Goal: Transaction & Acquisition: Purchase product/service

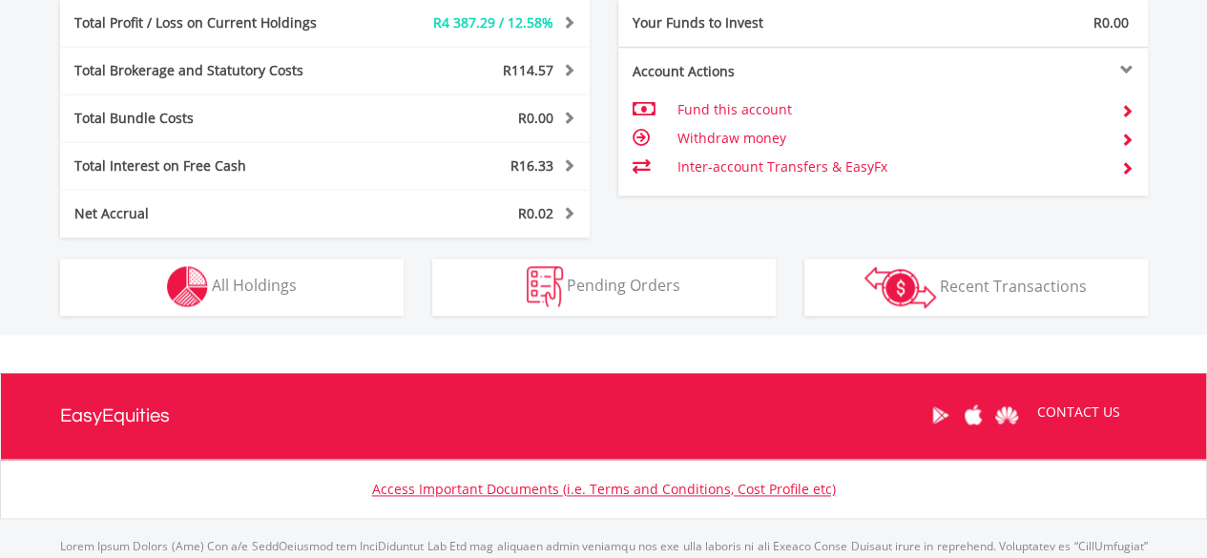
scroll to position [1118, 0]
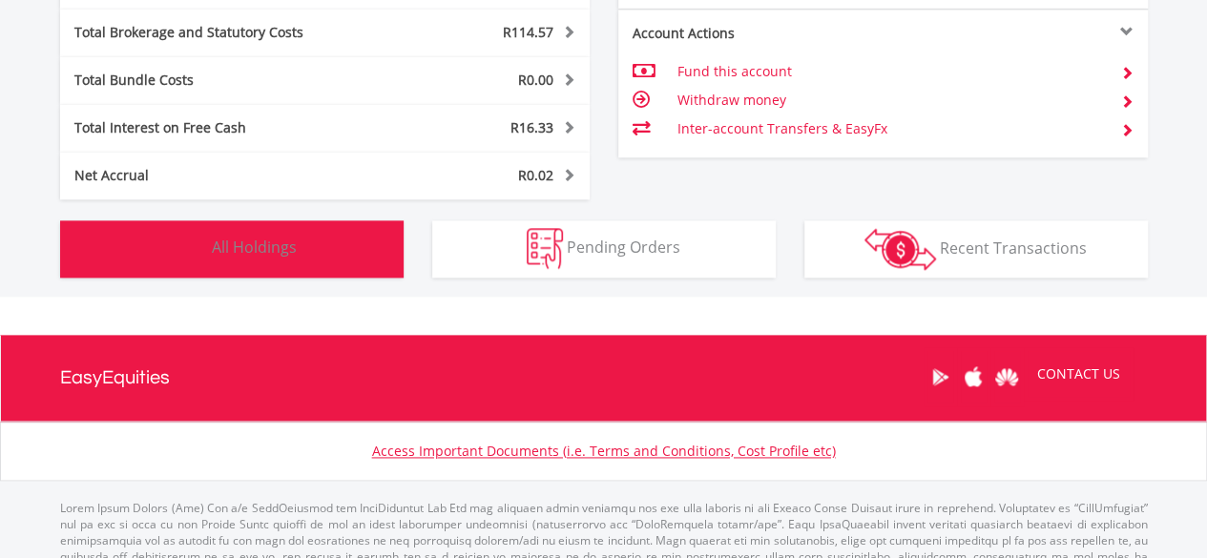
click at [289, 237] on span "All Holdings" at bounding box center [254, 247] width 85 height 21
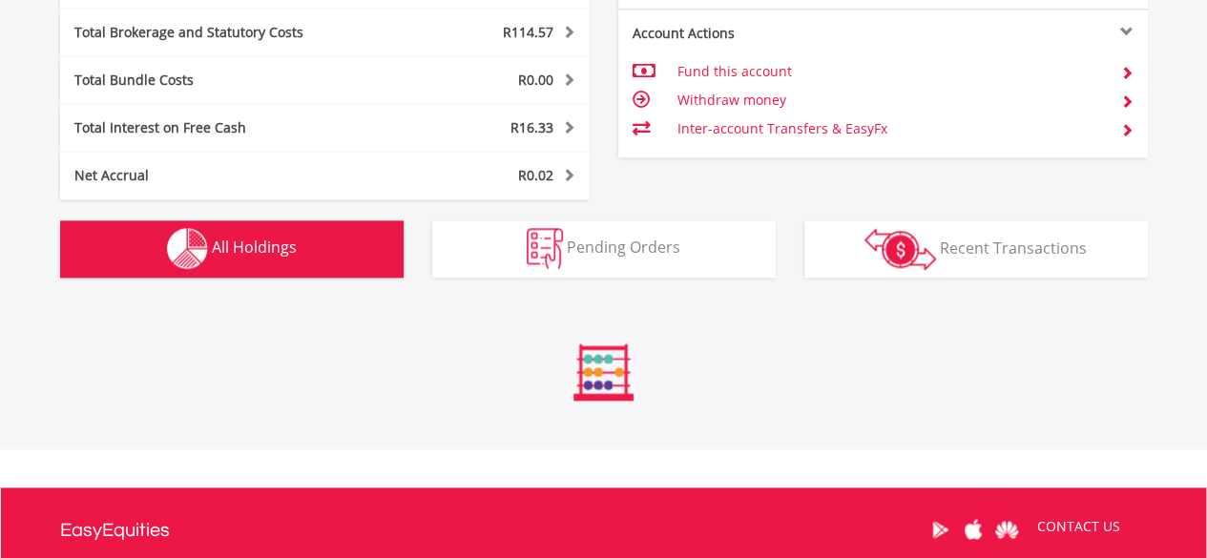
scroll to position [1452, 0]
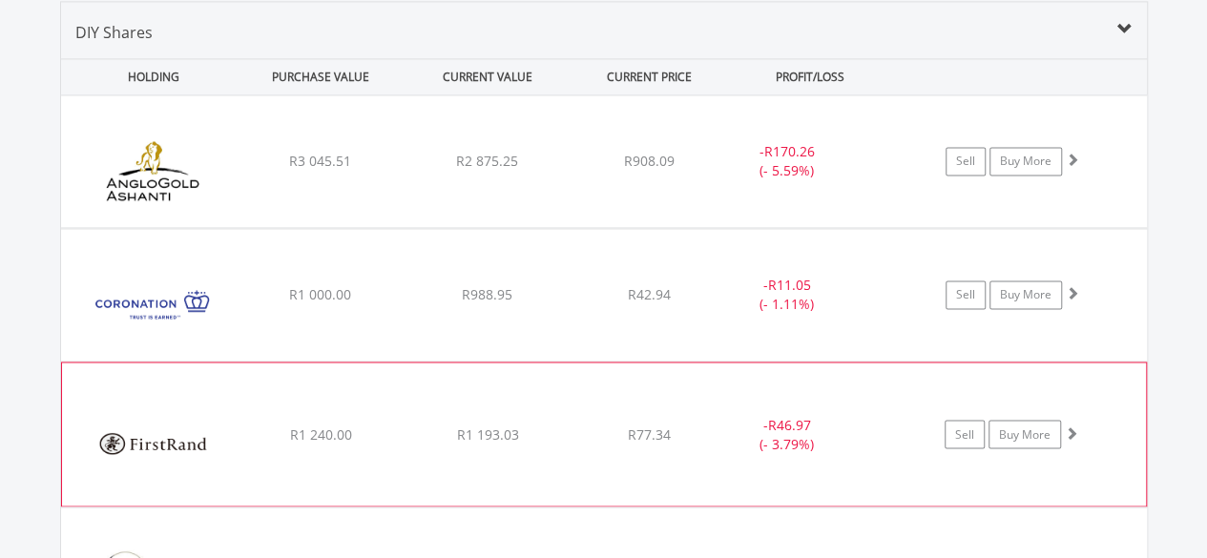
click at [916, 227] on div "﻿ Firstrand Limited R1 240.00 R1 193.03 R77.34 - R46.97 (- 3.79%) Sell Buy More" at bounding box center [603, 161] width 1085 height 132
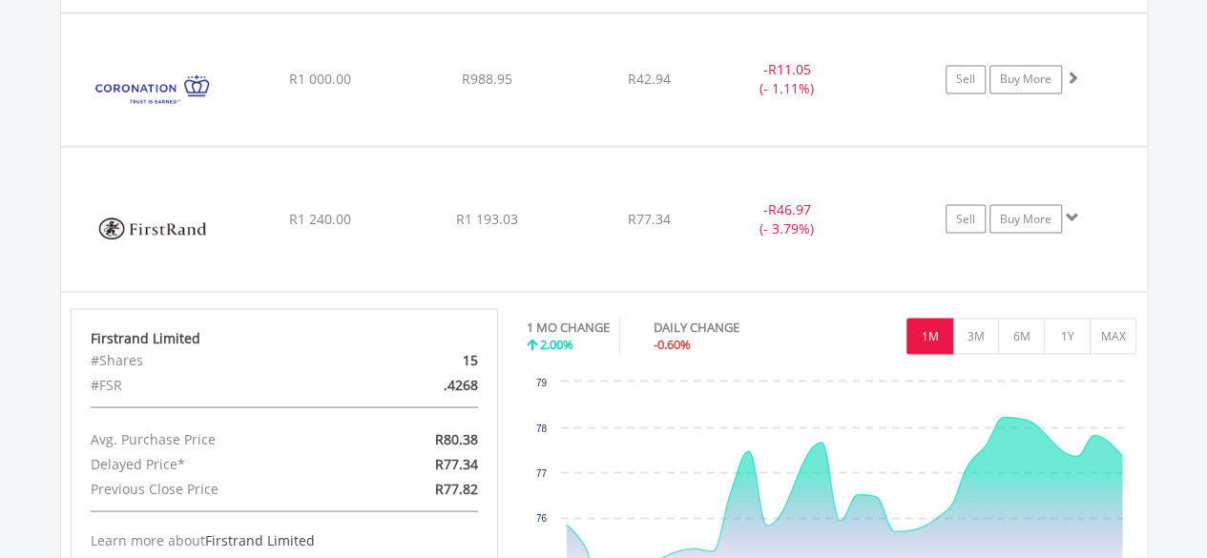
scroll to position [1681, 0]
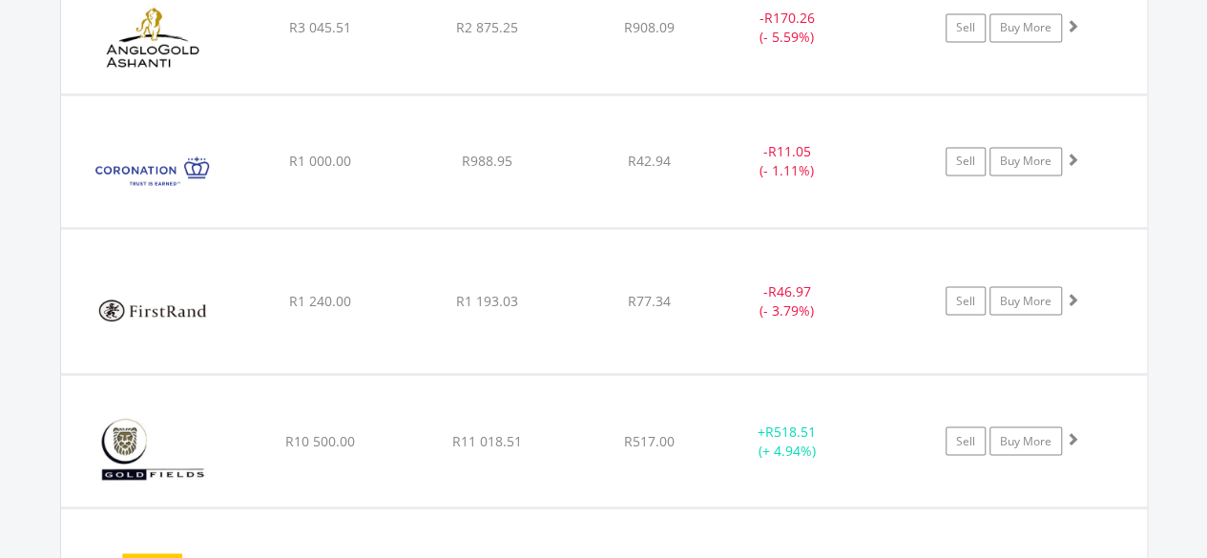
scroll to position [1566, 0]
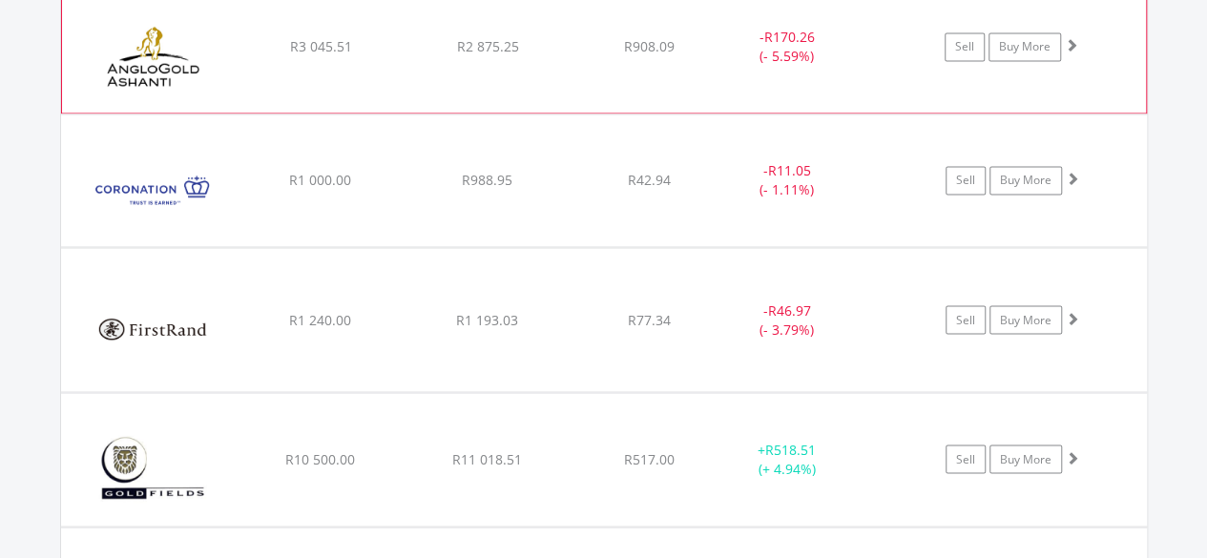
click at [843, 47] on div "- R170.26 (- 5.59%)" at bounding box center [785, 47] width 143 height 38
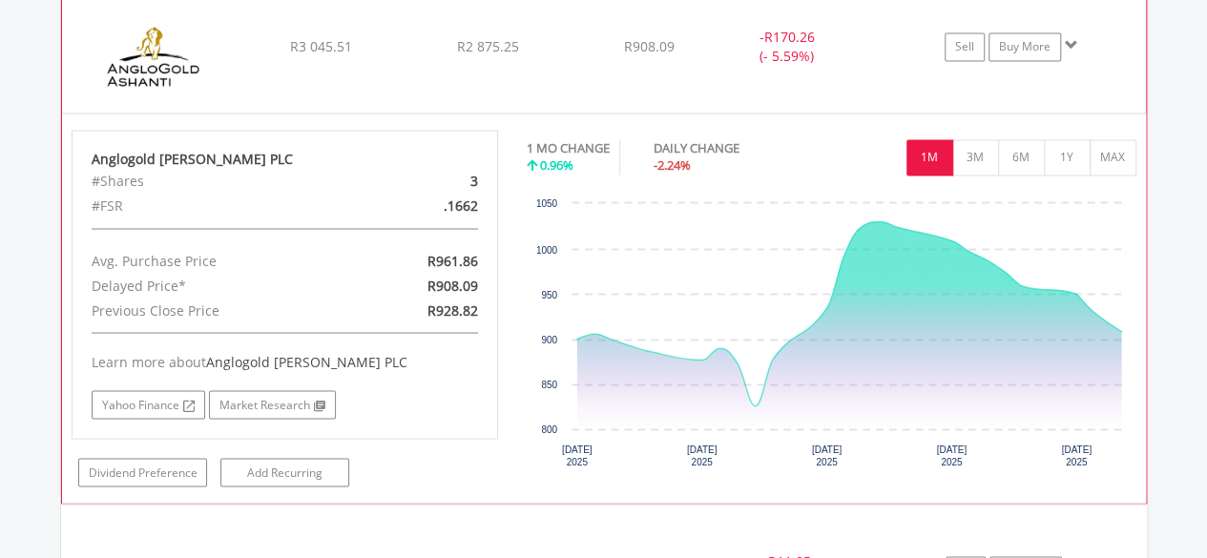
click at [843, 47] on div "- R170.26 (- 5.59%)" at bounding box center [785, 47] width 143 height 38
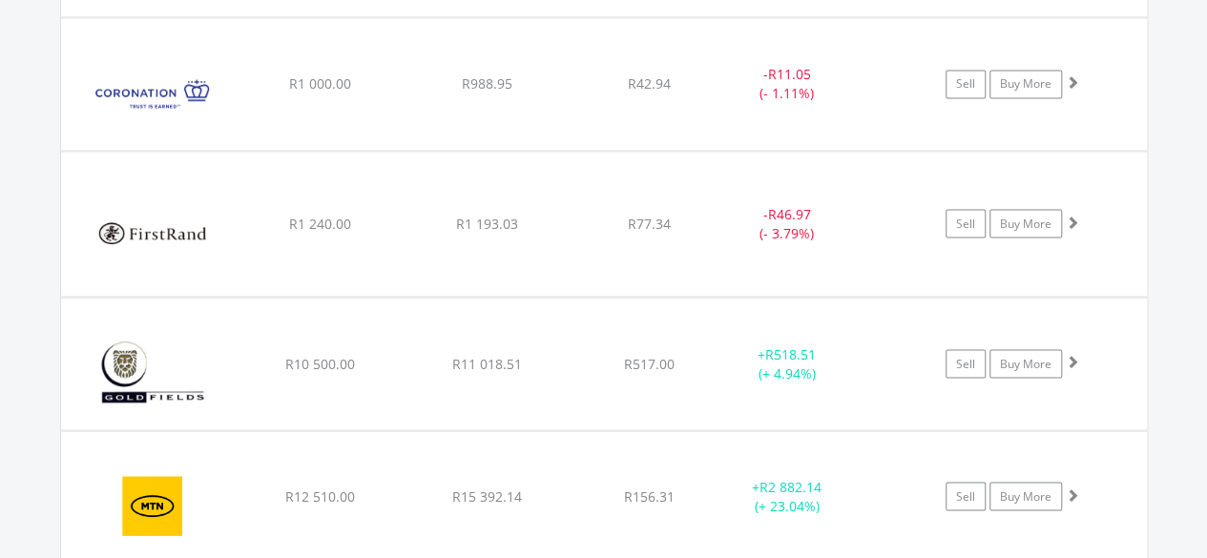
scroll to position [1681, 0]
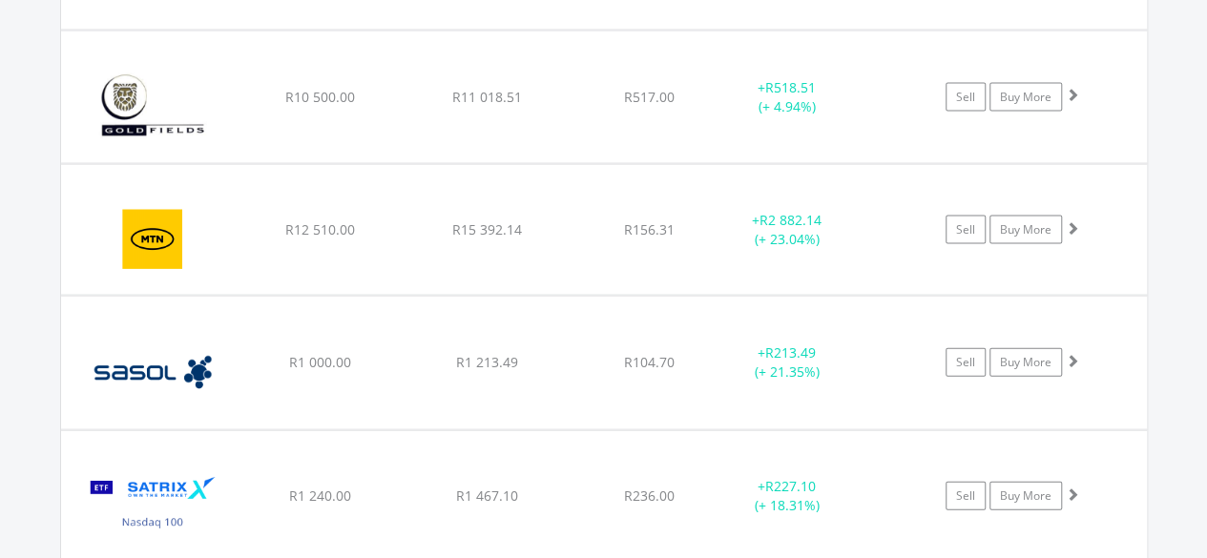
scroll to position [1948, 0]
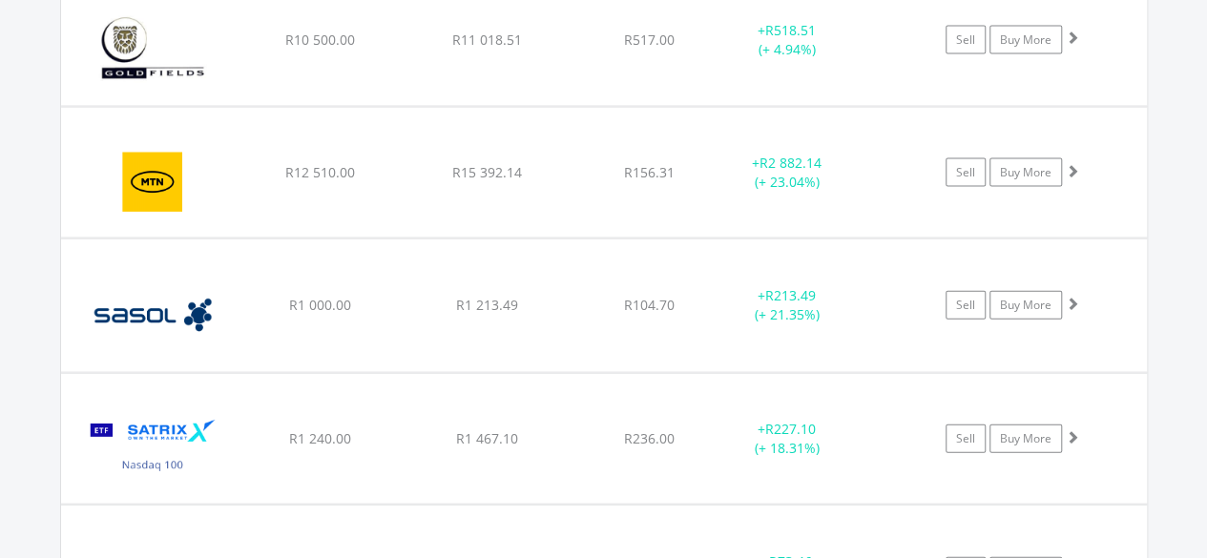
scroll to position [2126, 0]
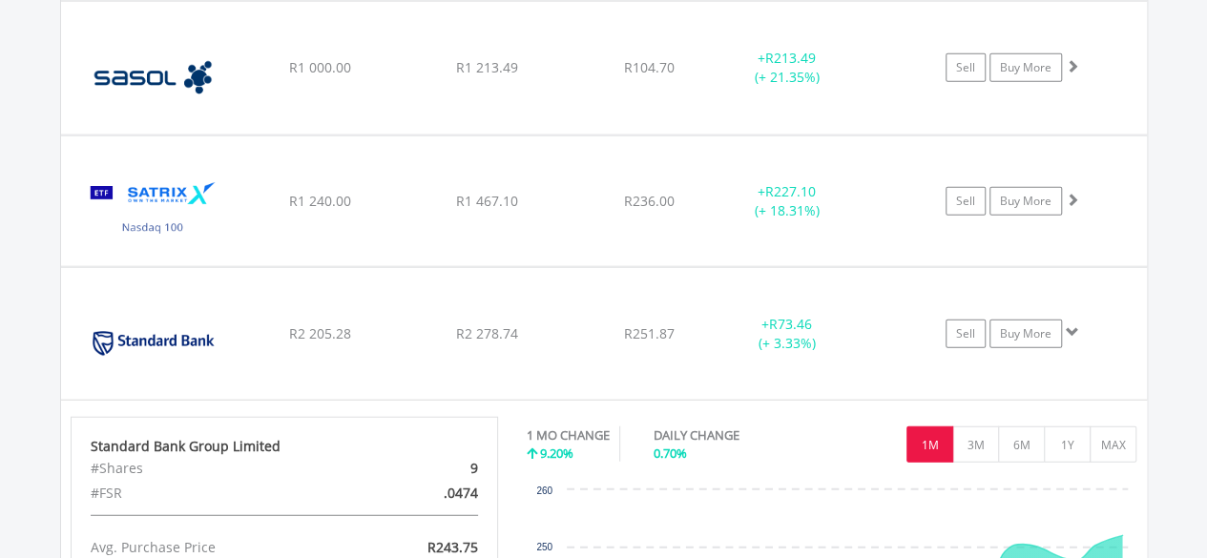
scroll to position [2240, 0]
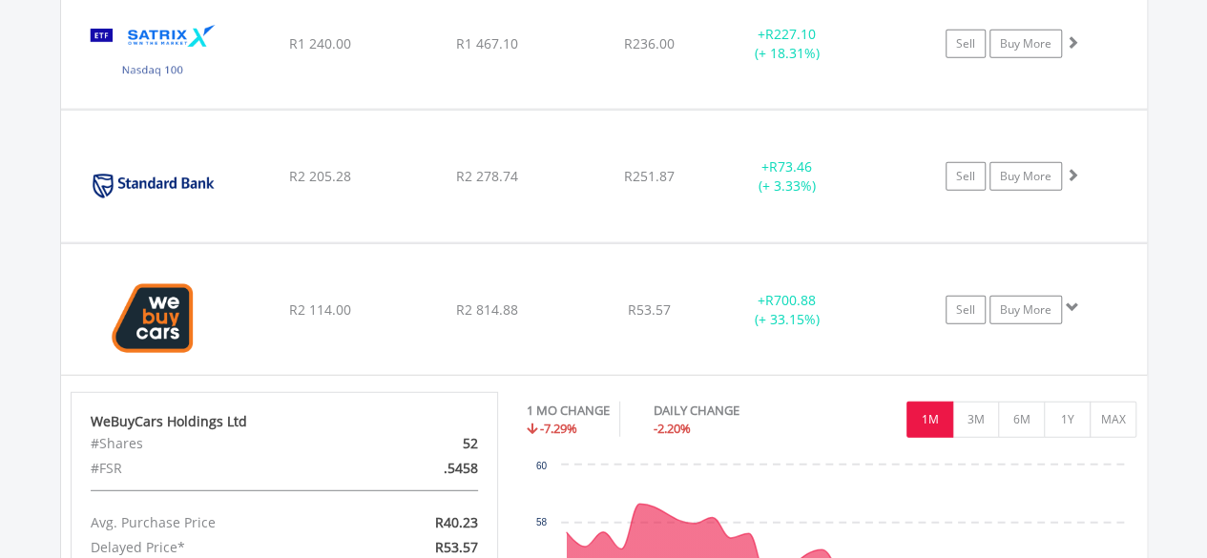
scroll to position [2533, 0]
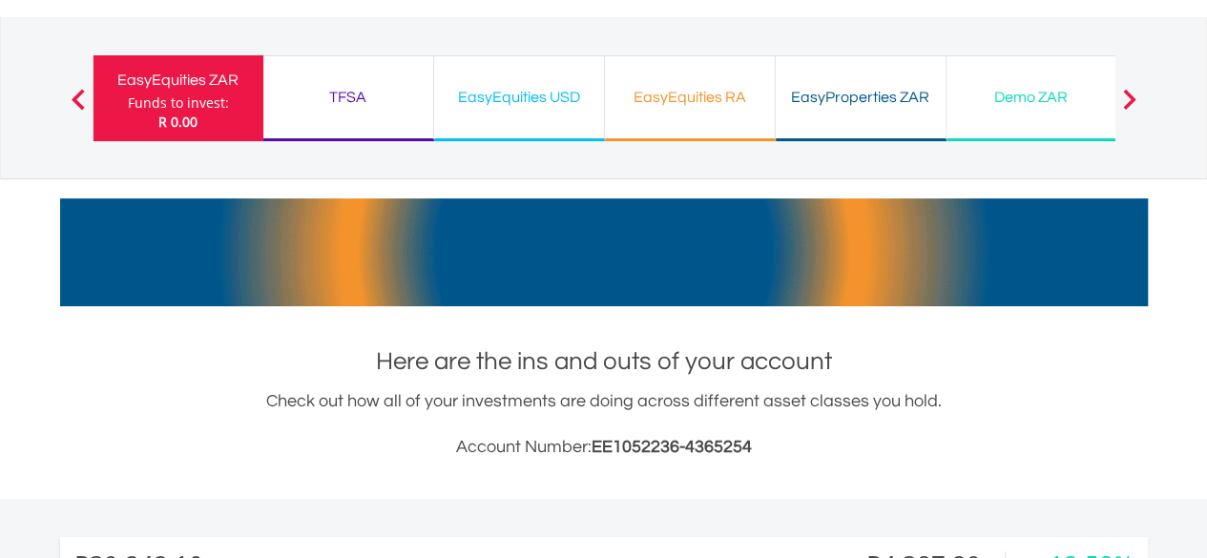
scroll to position [0, 0]
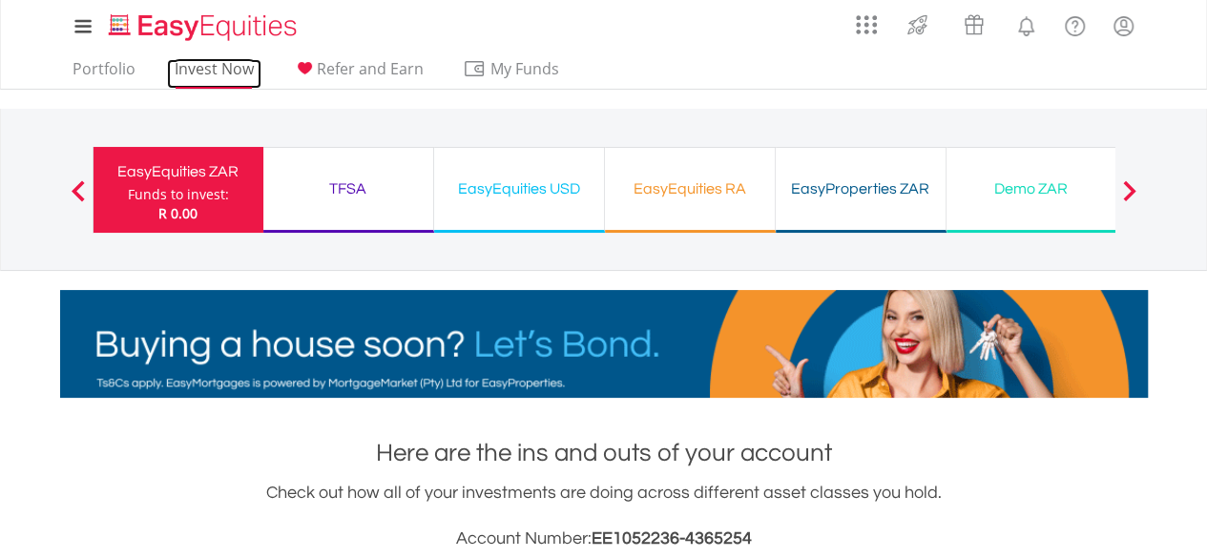
click at [196, 68] on link "Invest Now" at bounding box center [214, 74] width 94 height 30
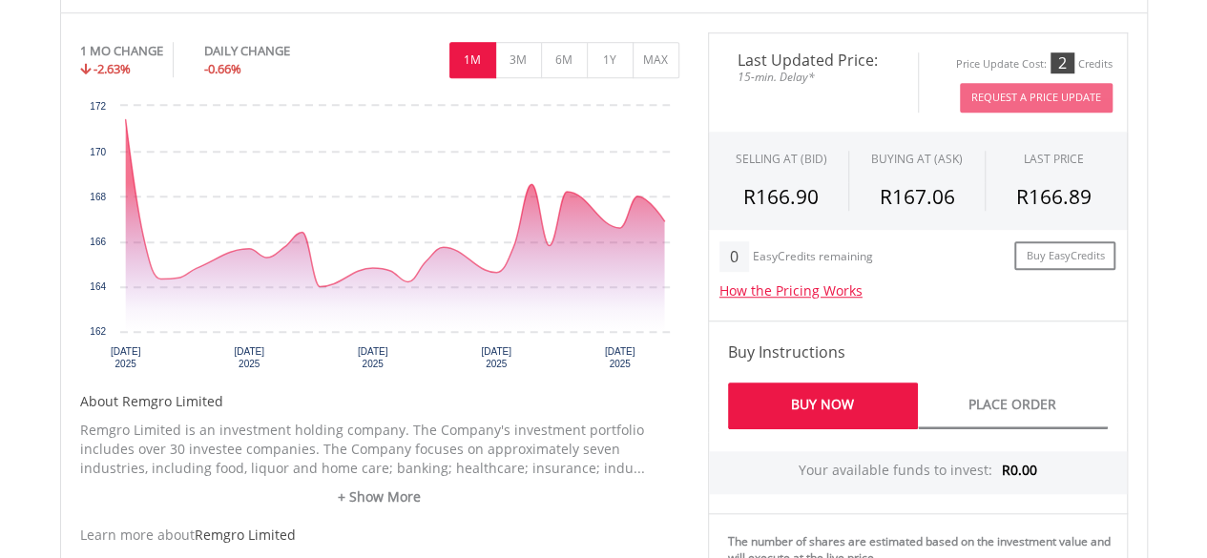
scroll to position [648, 0]
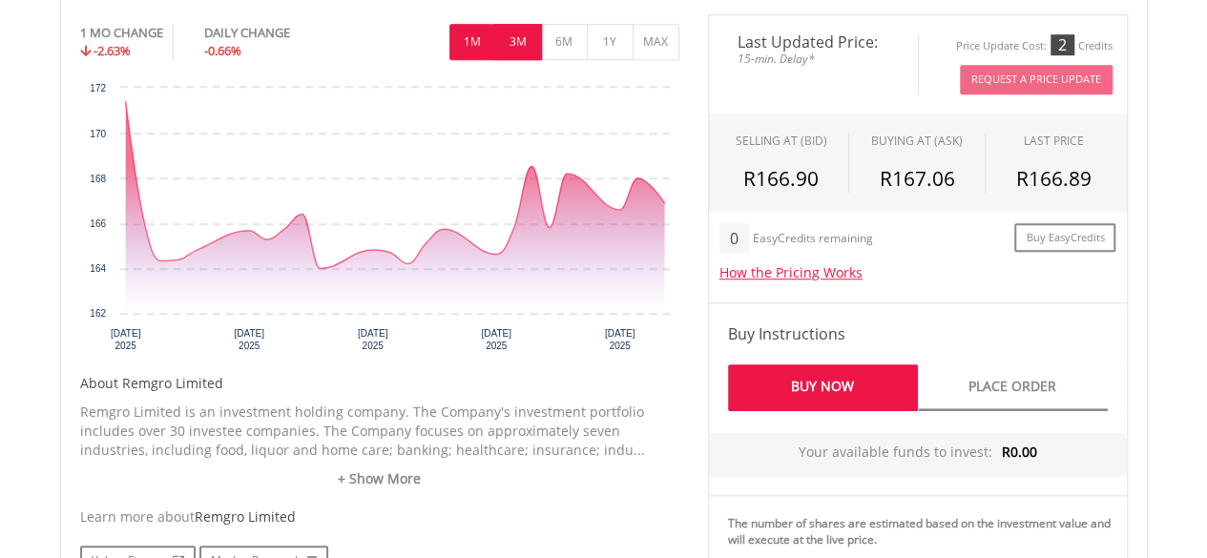
click at [515, 37] on button "3M" at bounding box center [518, 42] width 47 height 36
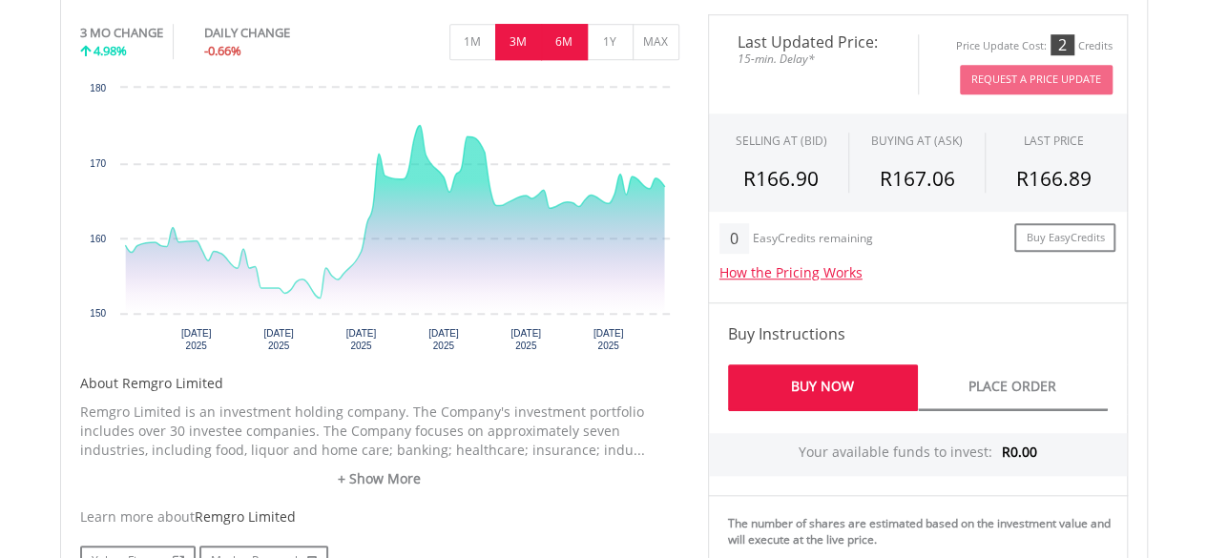
click at [554, 37] on button "6M" at bounding box center [564, 42] width 47 height 36
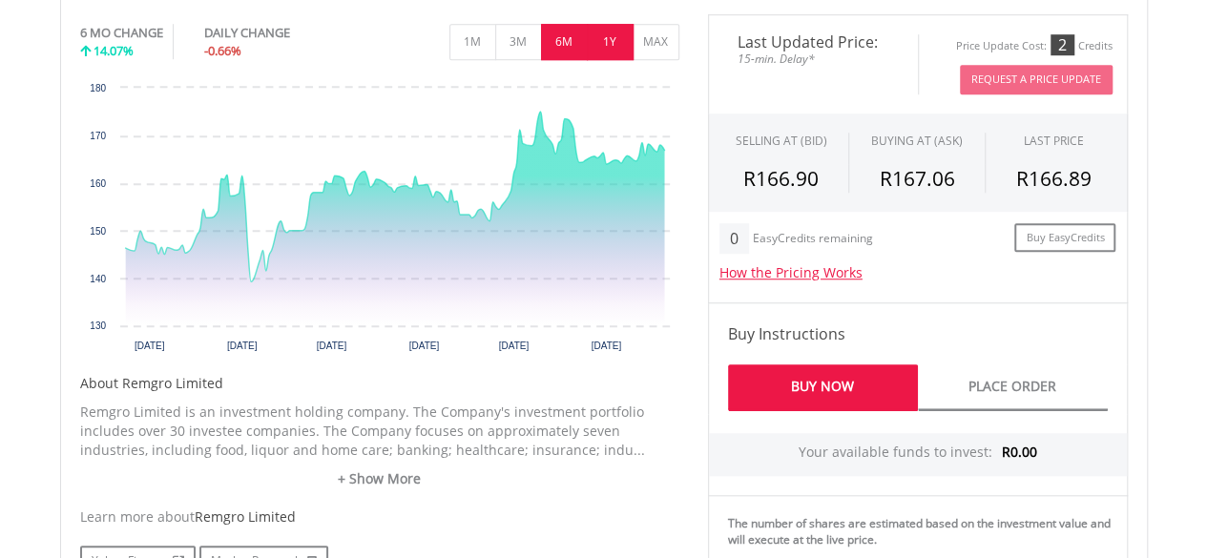
click at [605, 39] on button "1Y" at bounding box center [610, 42] width 47 height 36
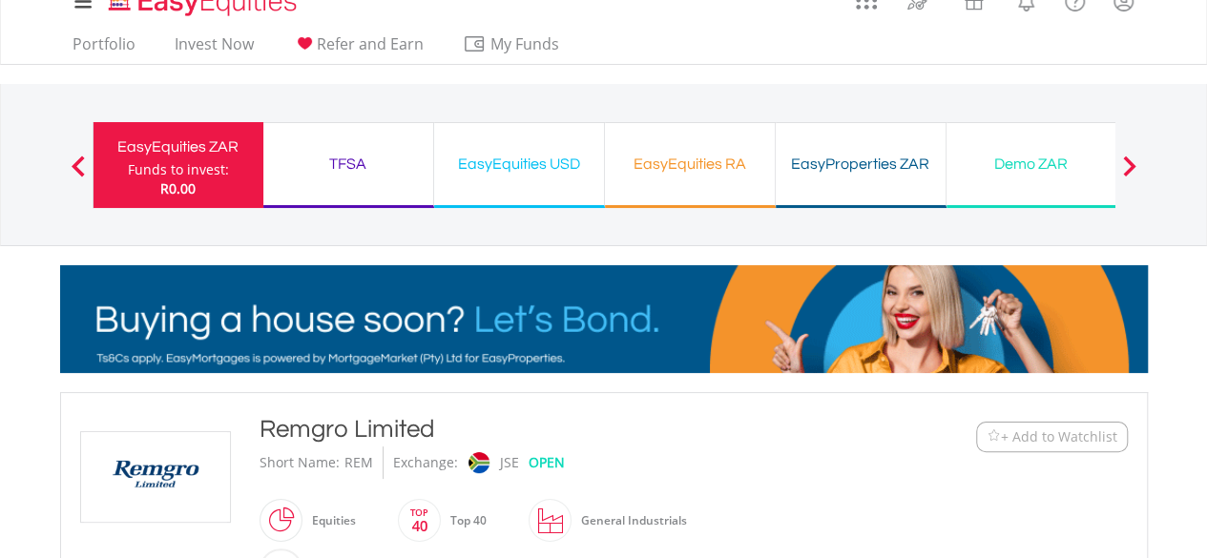
scroll to position [0, 0]
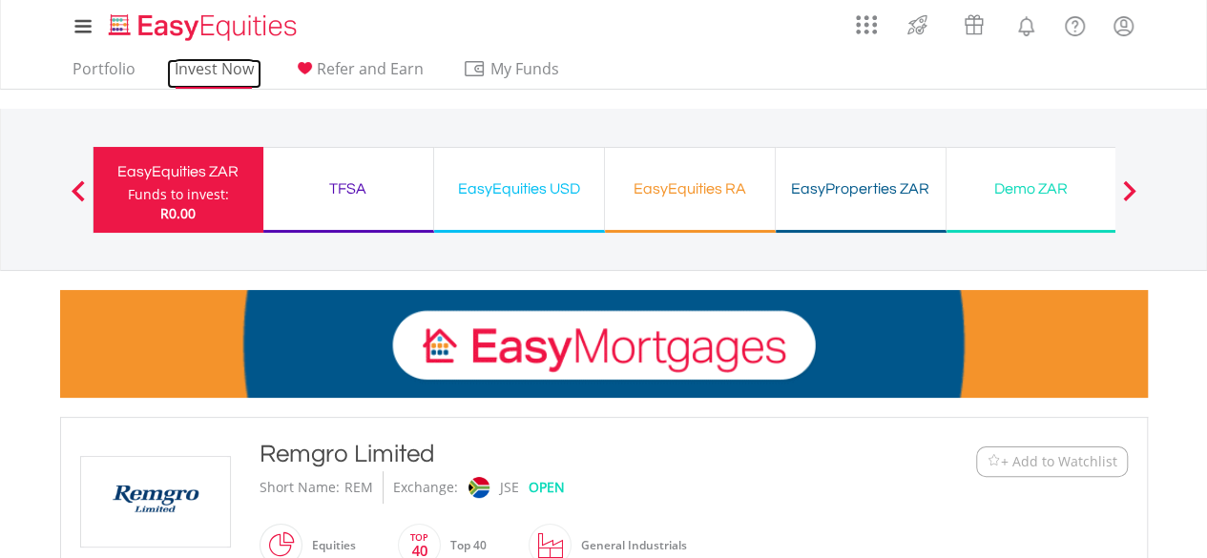
click at [215, 72] on link "Invest Now" at bounding box center [214, 74] width 94 height 30
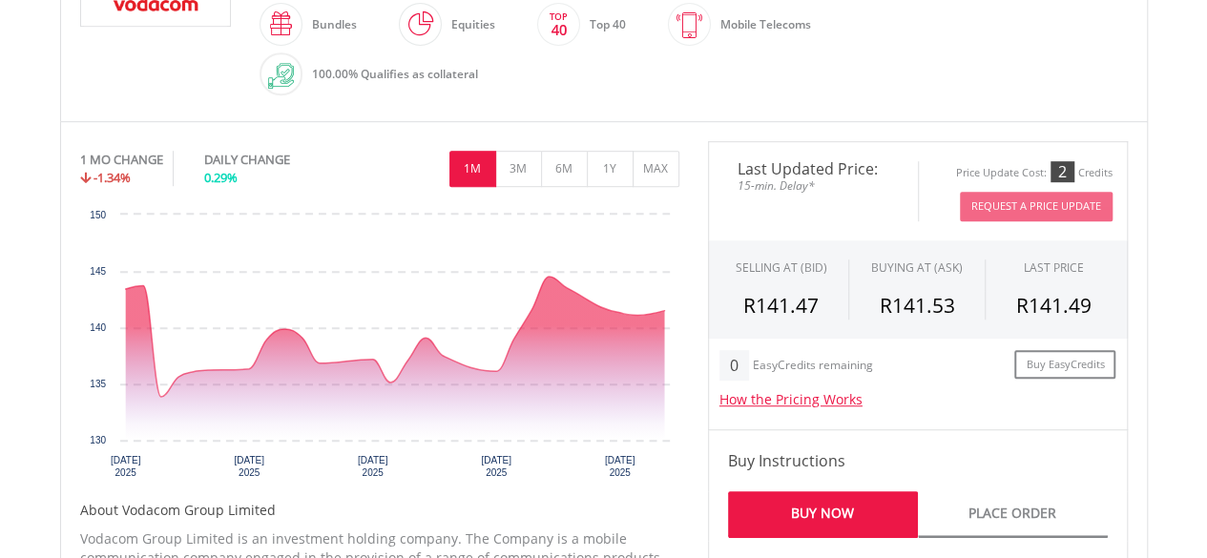
scroll to position [547, 0]
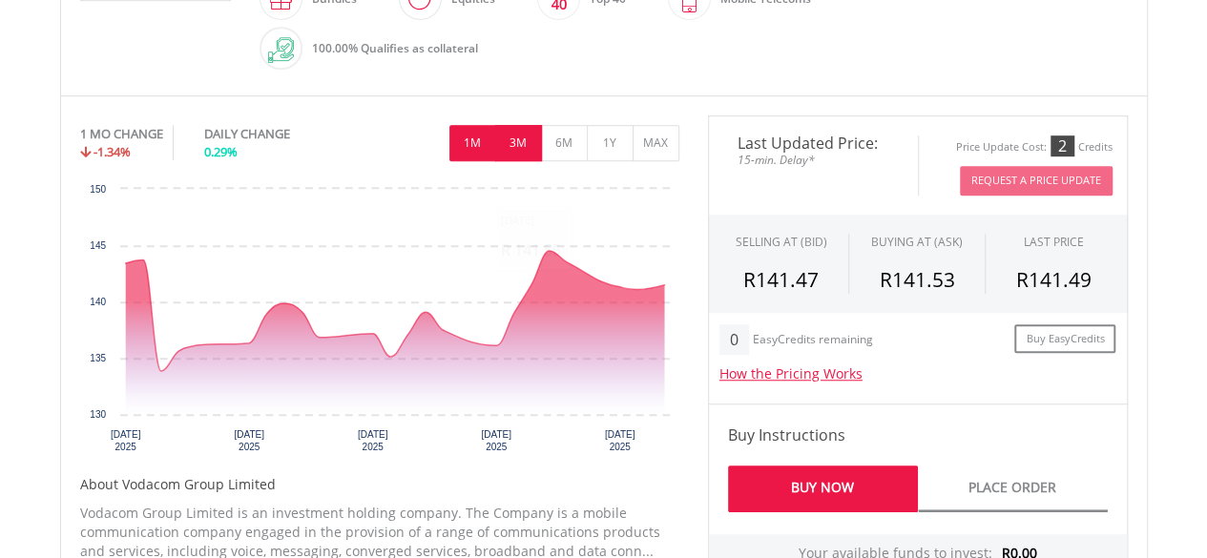
click at [521, 138] on button "3M" at bounding box center [518, 143] width 47 height 36
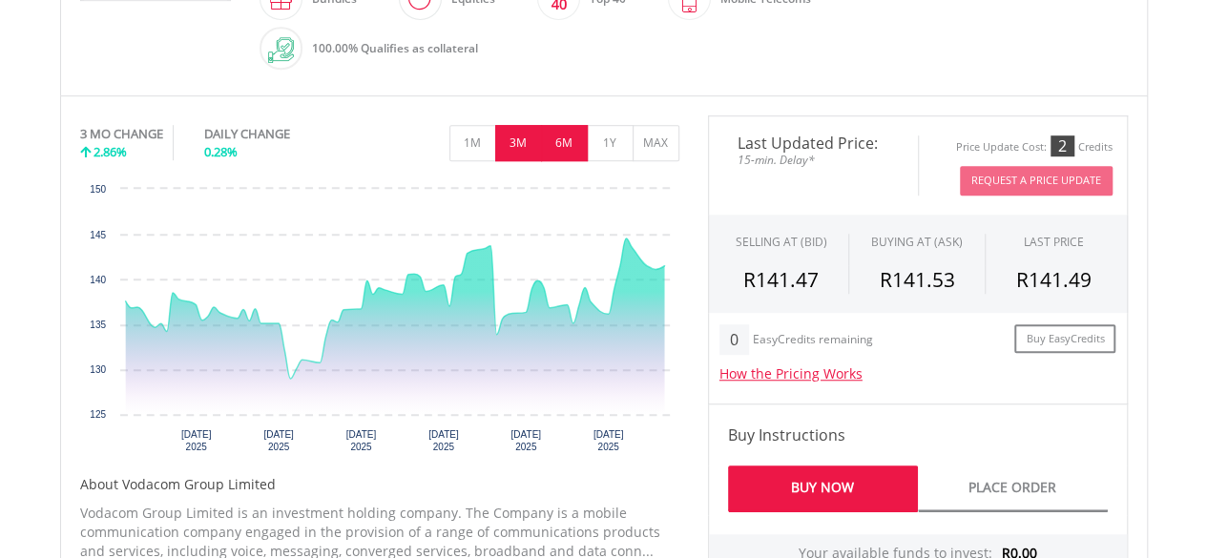
click at [559, 139] on button "6M" at bounding box center [564, 143] width 47 height 36
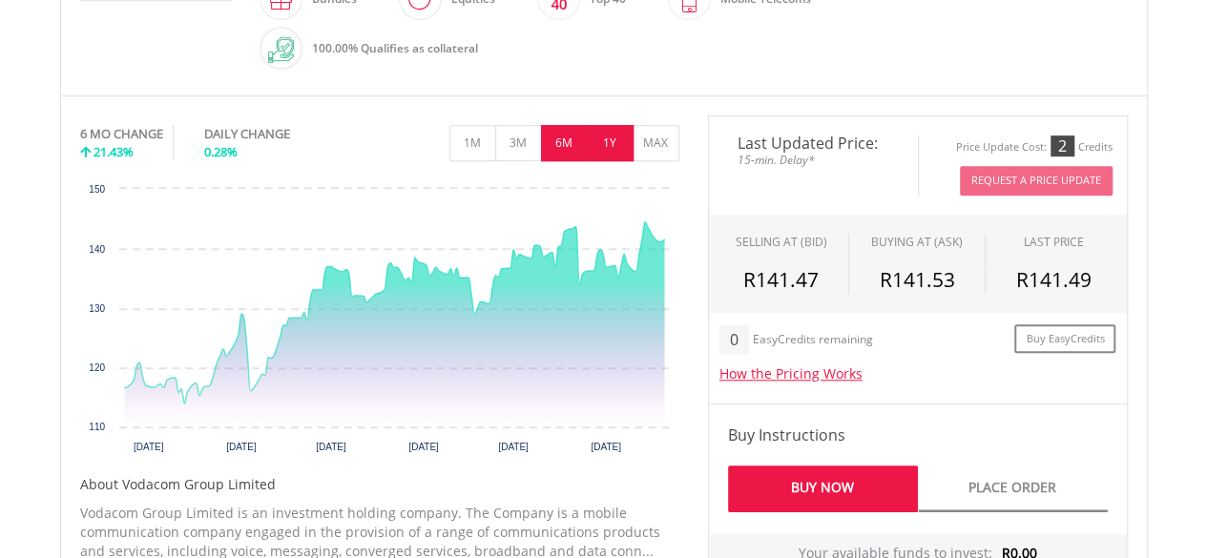
click at [610, 136] on button "1Y" at bounding box center [610, 143] width 47 height 36
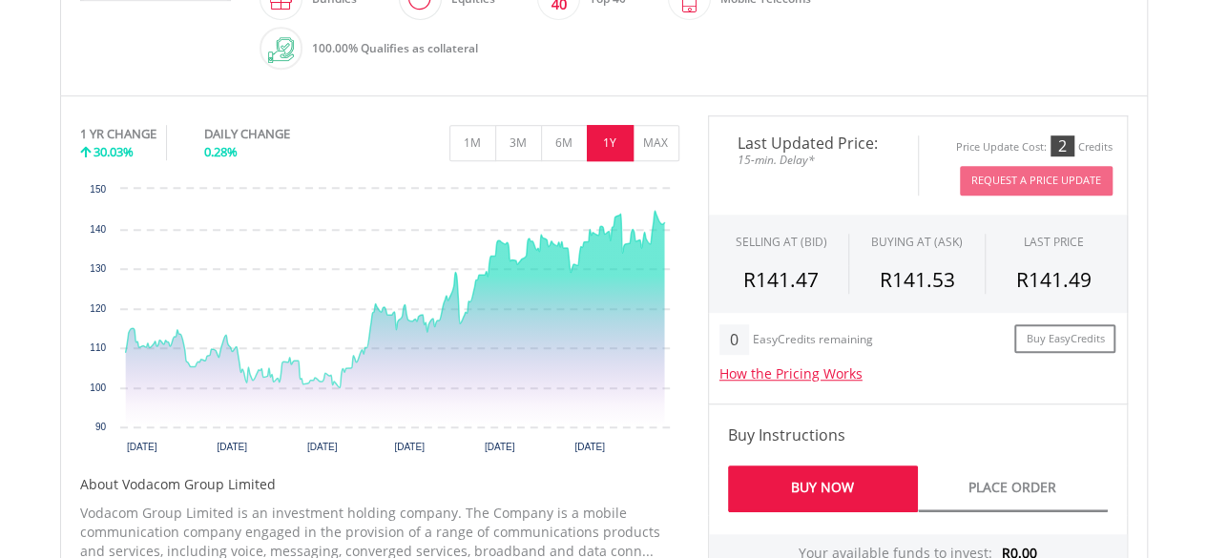
scroll to position [58, 0]
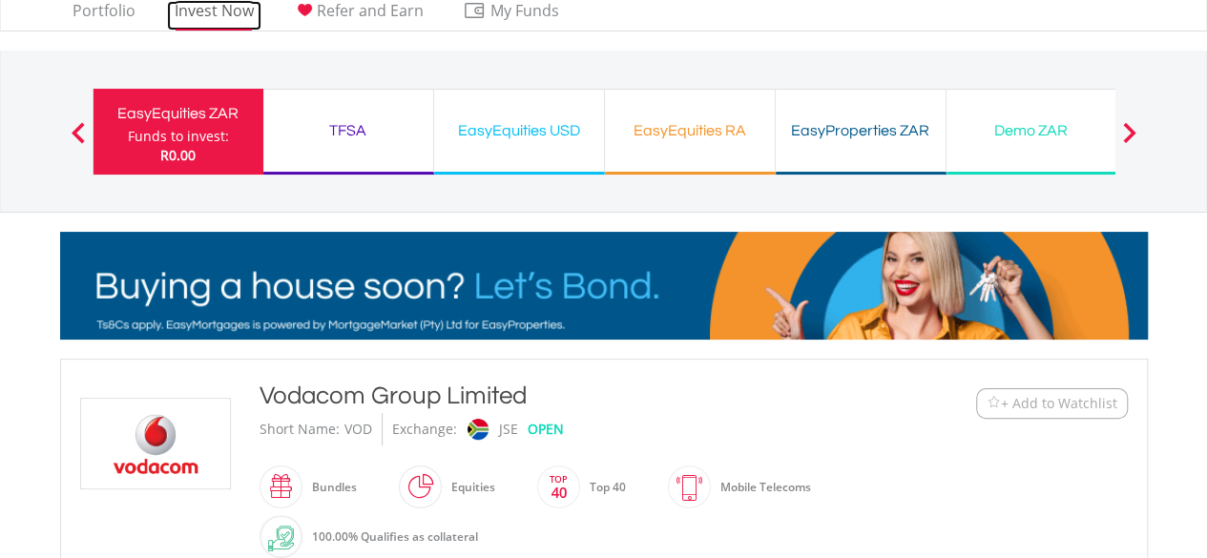
click at [215, 10] on link "Invest Now" at bounding box center [214, 16] width 94 height 30
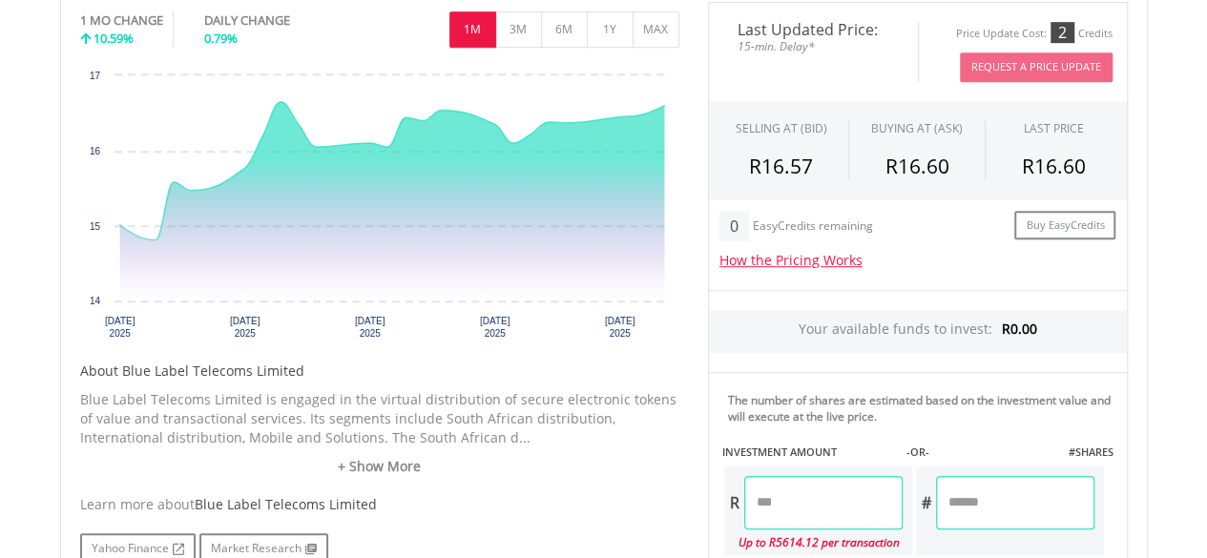
scroll to position [661, 0]
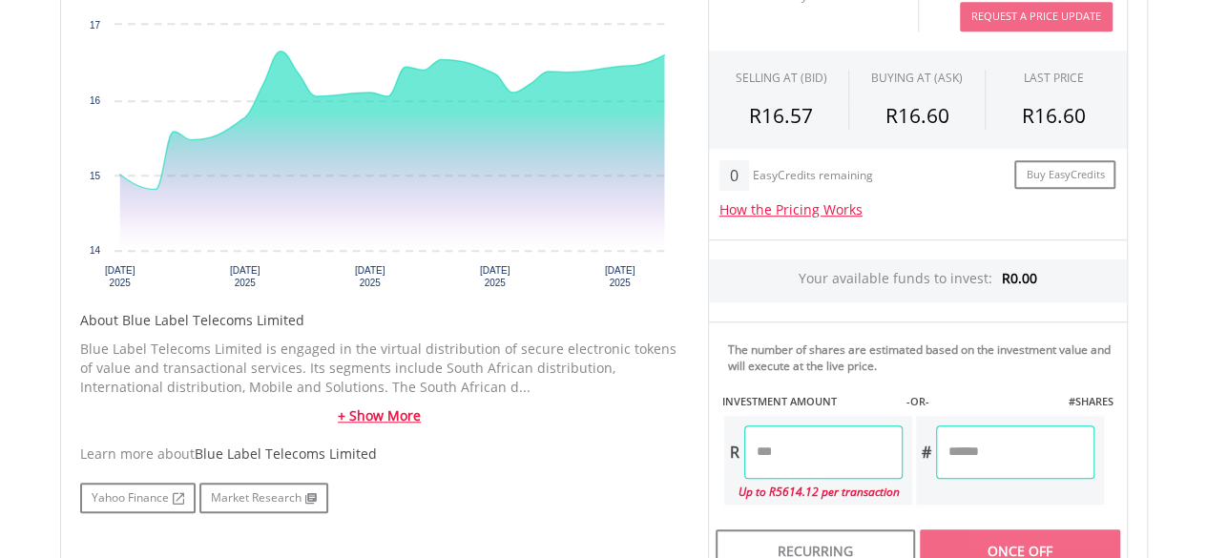
click at [344, 410] on link "+ Show More" at bounding box center [379, 415] width 599 height 19
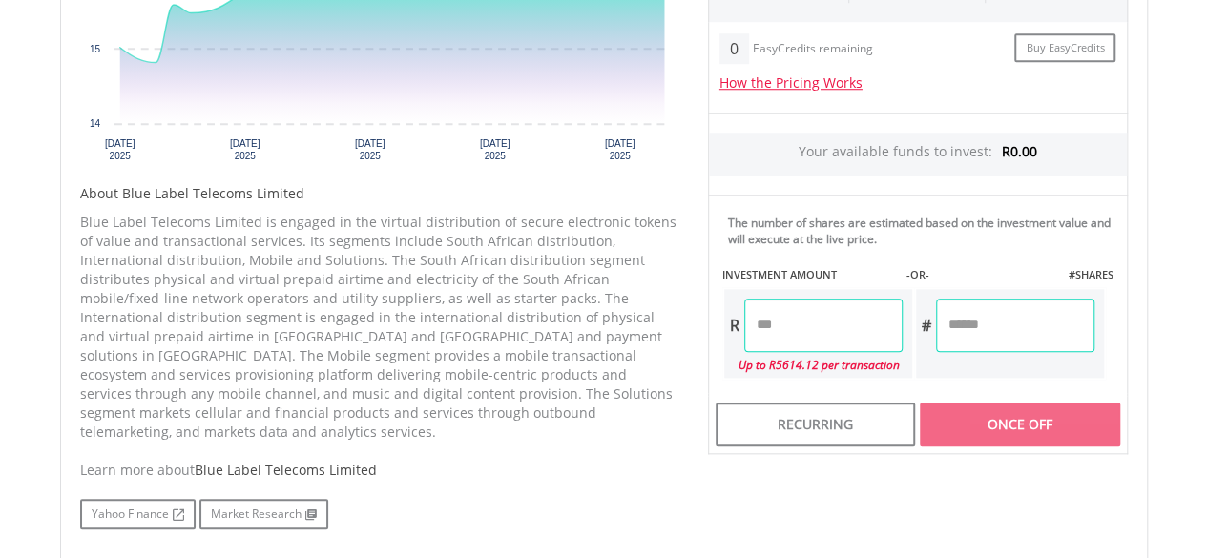
scroll to position [877, 0]
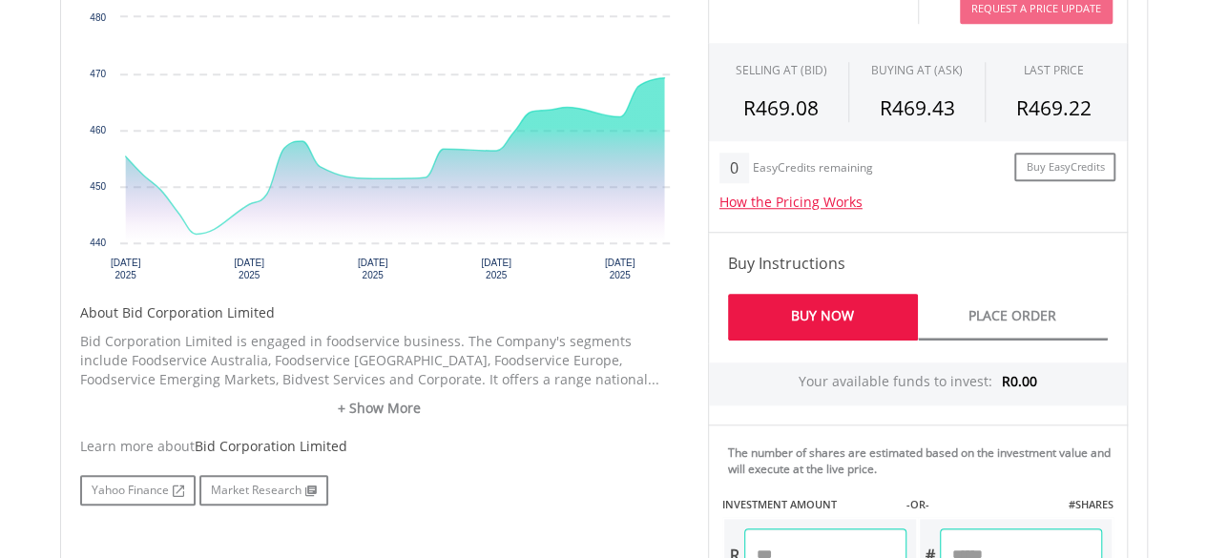
scroll to position [736, 0]
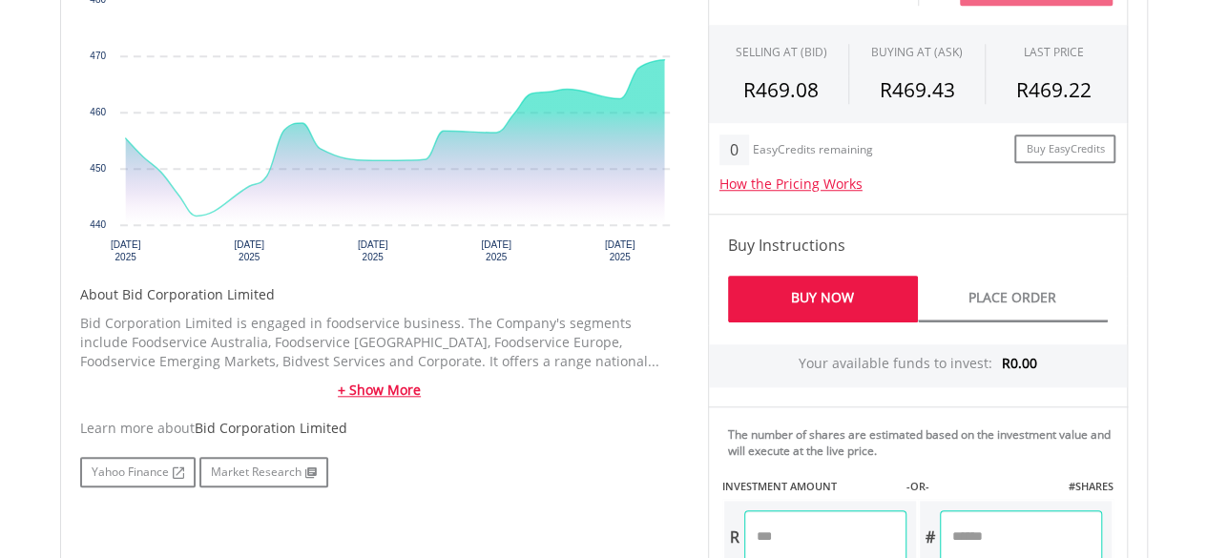
click at [343, 389] on link "+ Show More" at bounding box center [379, 390] width 599 height 19
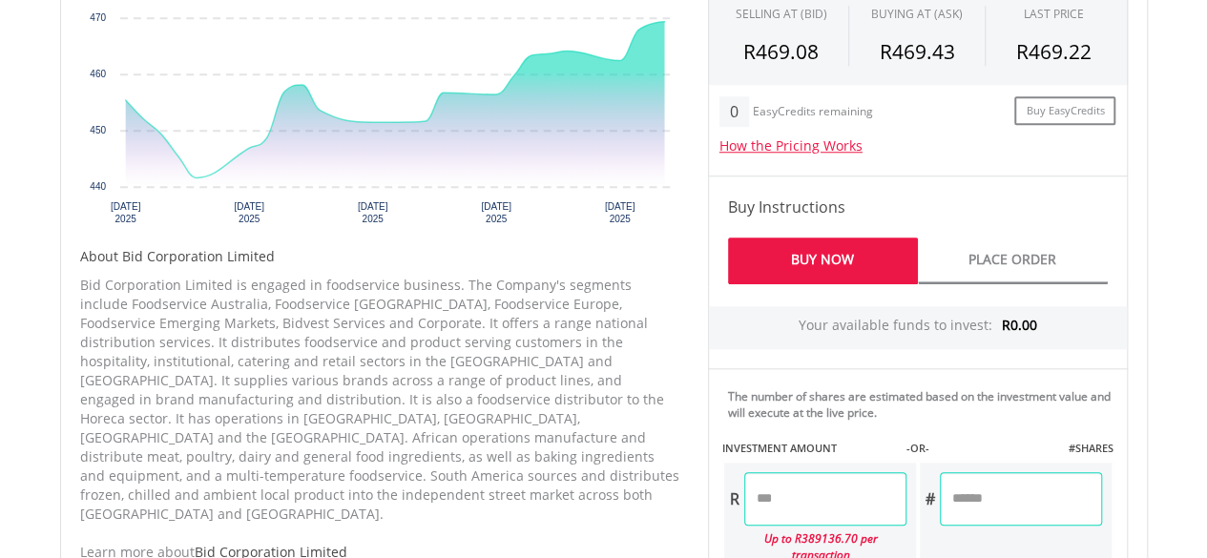
scroll to position [851, 0]
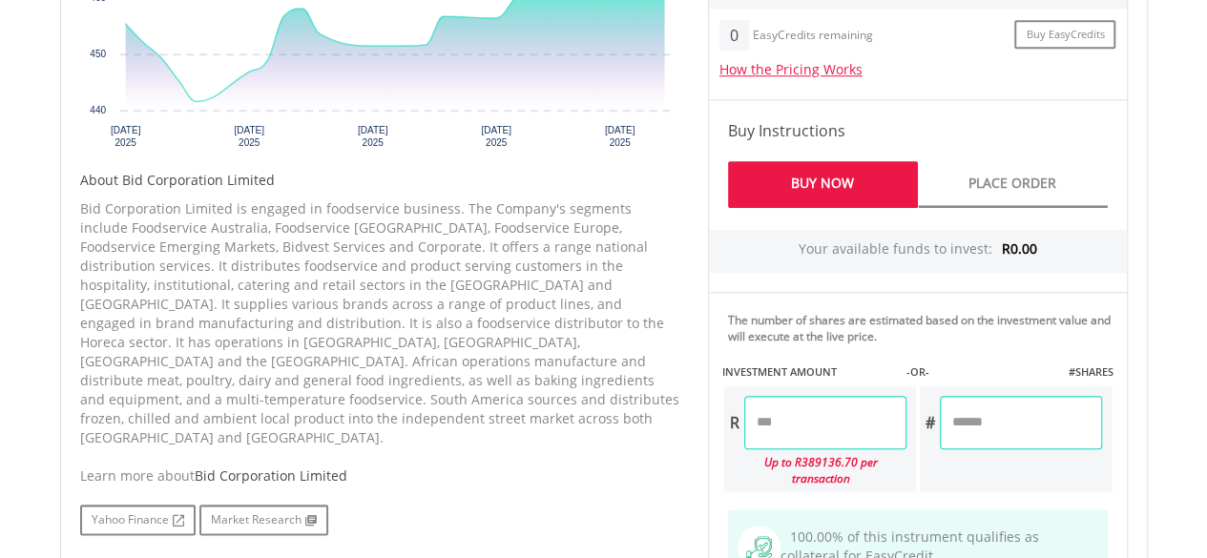
drag, startPoint x: 1205, startPoint y: 307, endPoint x: 1196, endPoint y: 199, distance: 108.1
click at [1196, 199] on body "My Investments Invest Now New Listings Sell My Recurring Investments Pending Or…" at bounding box center [603, 90] width 1207 height 1882
click at [1168, 185] on body "My Investments Invest Now New Listings Sell My Recurring Investments Pending Or…" at bounding box center [603, 90] width 1207 height 1882
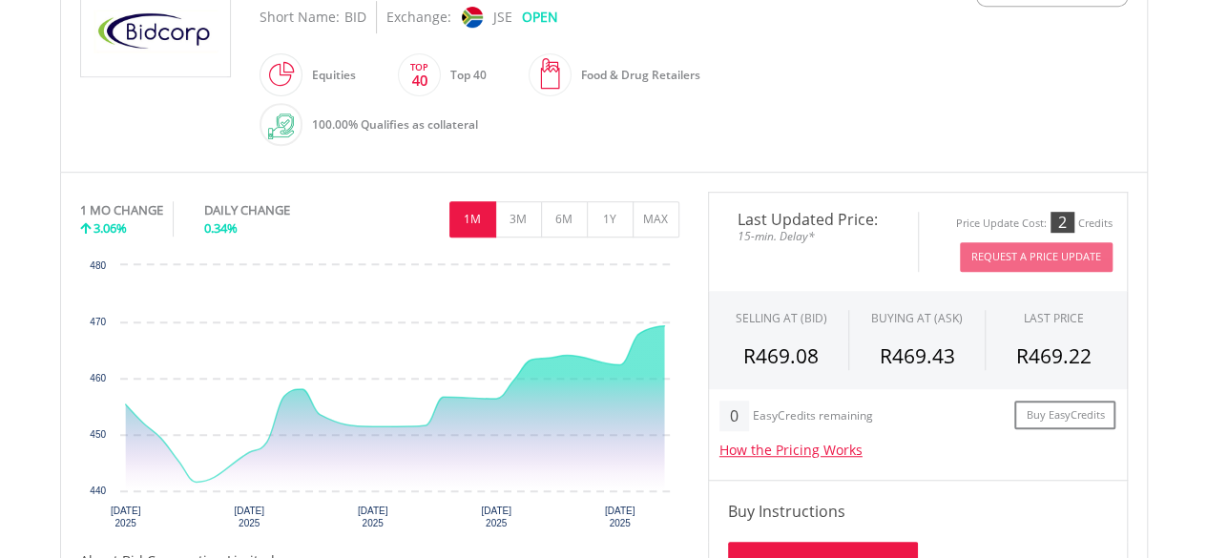
scroll to position [465, 0]
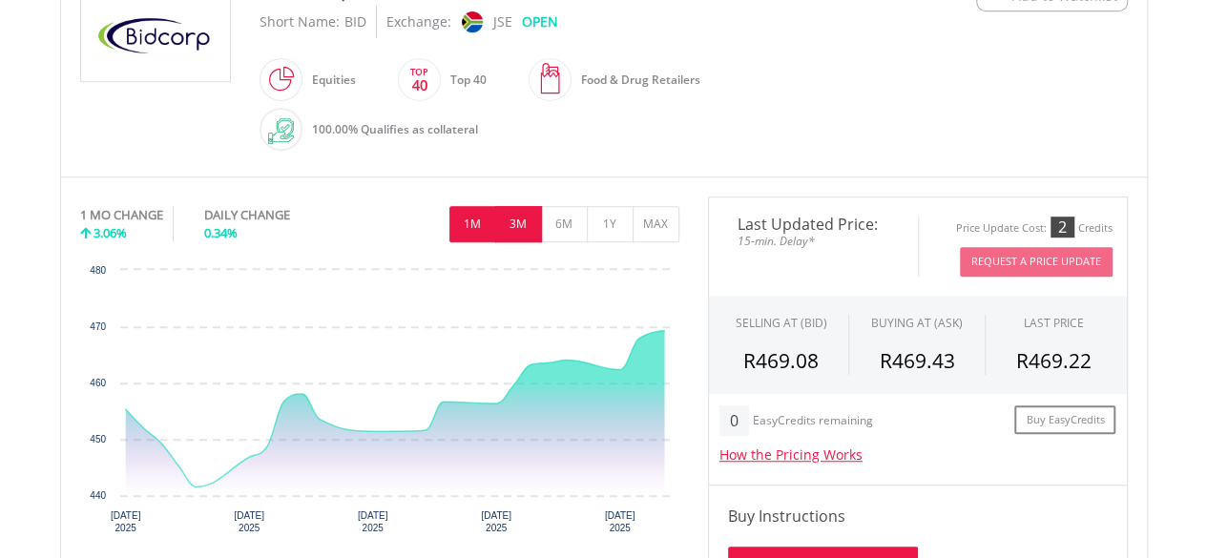
click at [516, 230] on button "3M" at bounding box center [518, 224] width 47 height 36
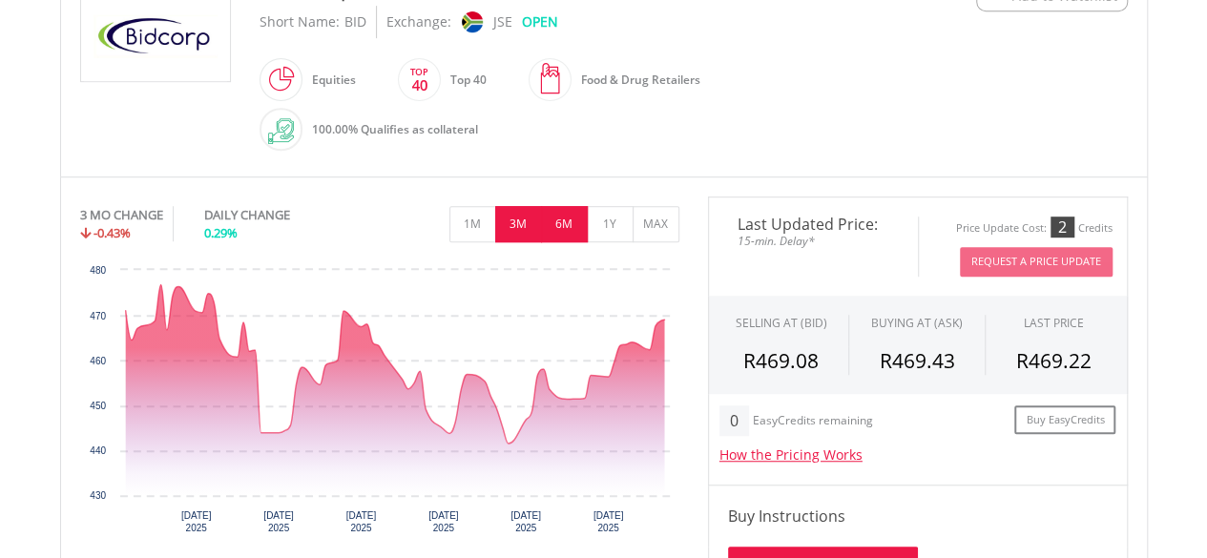
click at [561, 222] on button "6M" at bounding box center [564, 224] width 47 height 36
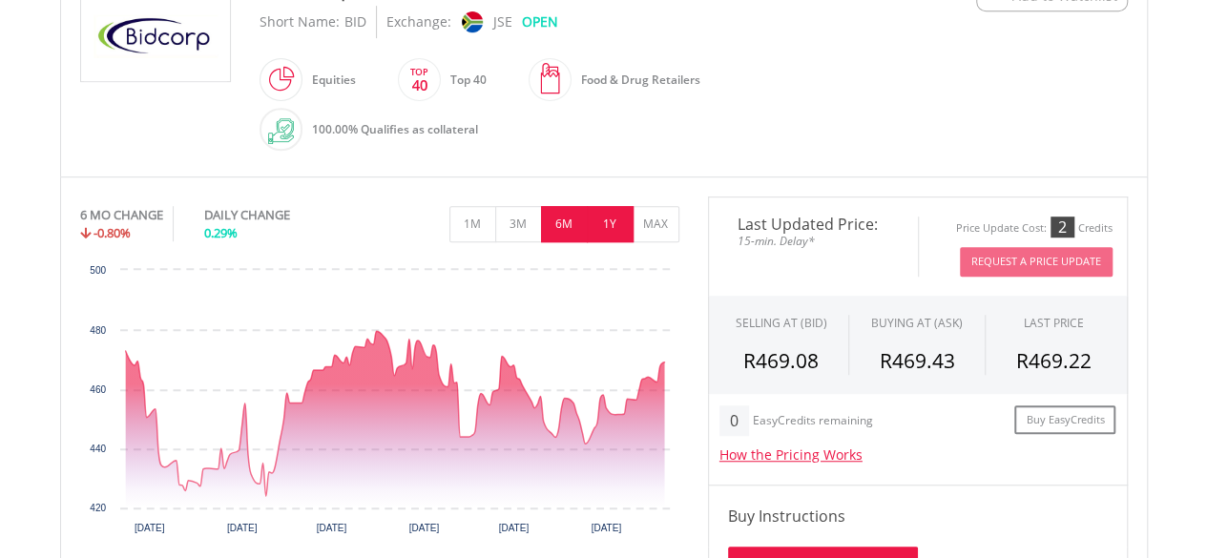
click at [603, 222] on button "1Y" at bounding box center [610, 224] width 47 height 36
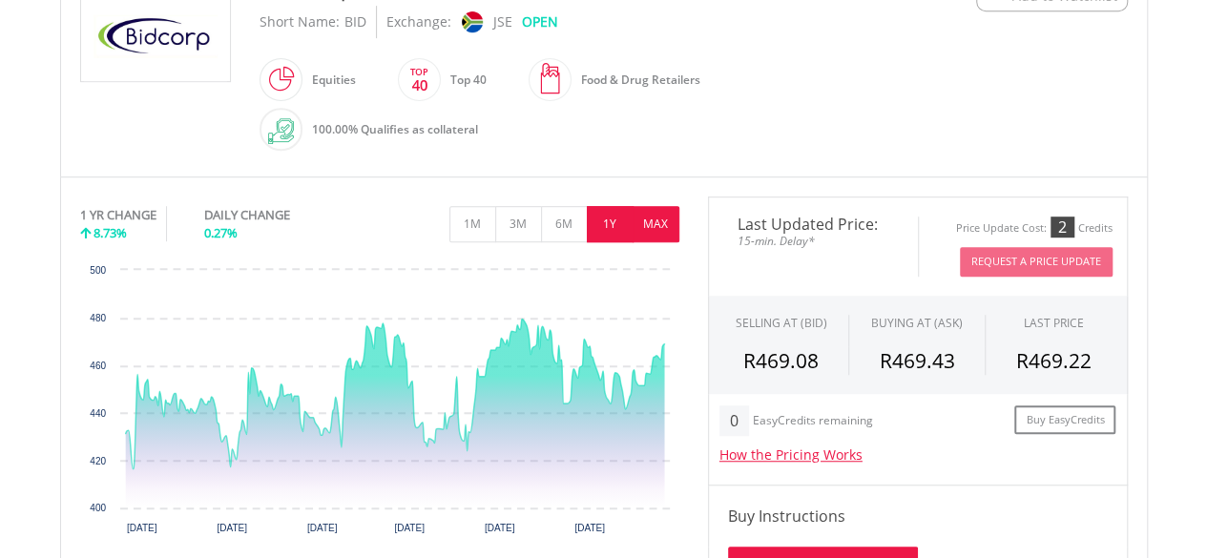
click at [646, 221] on button "MAX" at bounding box center [655, 224] width 47 height 36
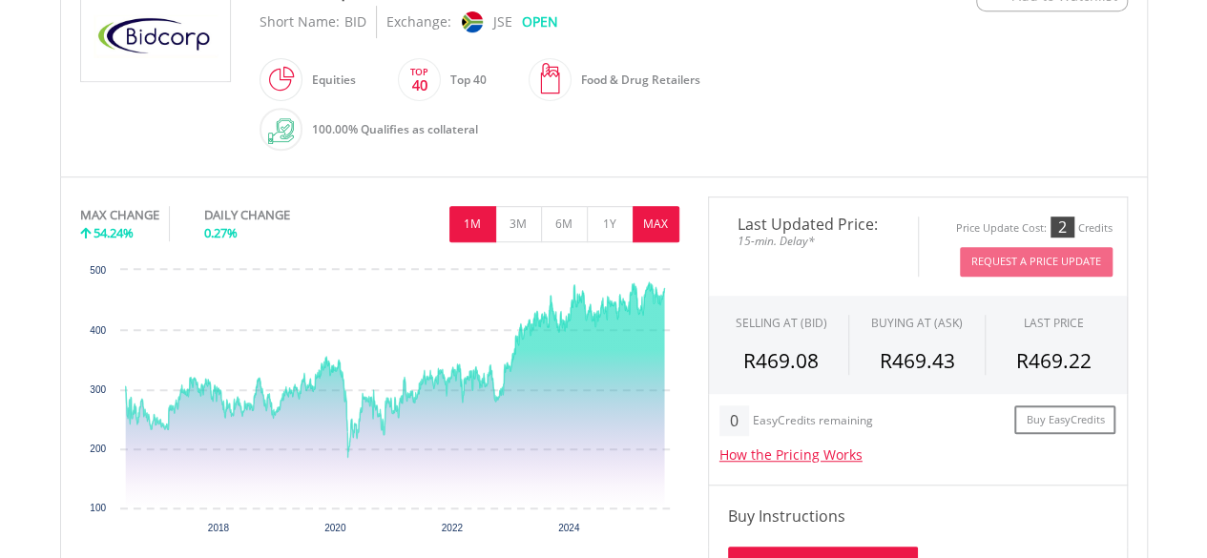
click at [473, 216] on button "1M" at bounding box center [472, 224] width 47 height 36
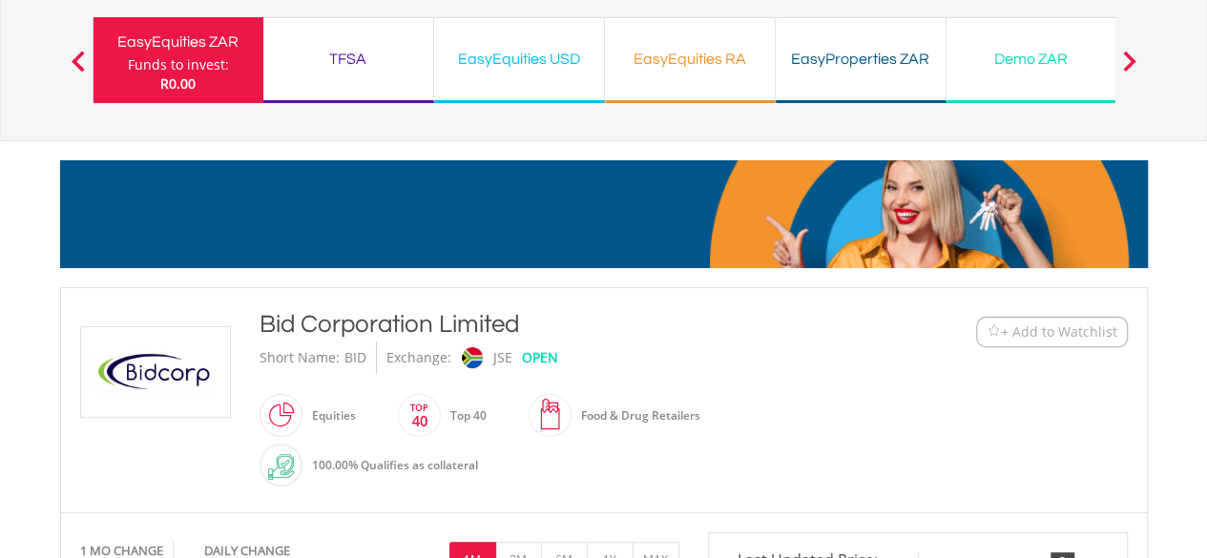
scroll to position [122, 0]
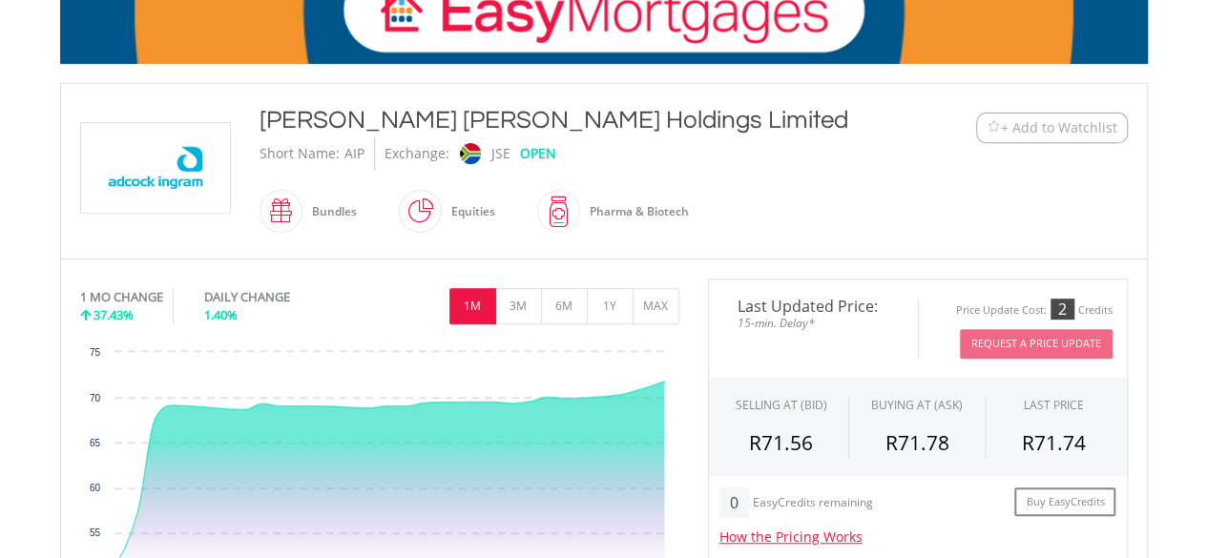
scroll to position [328, 0]
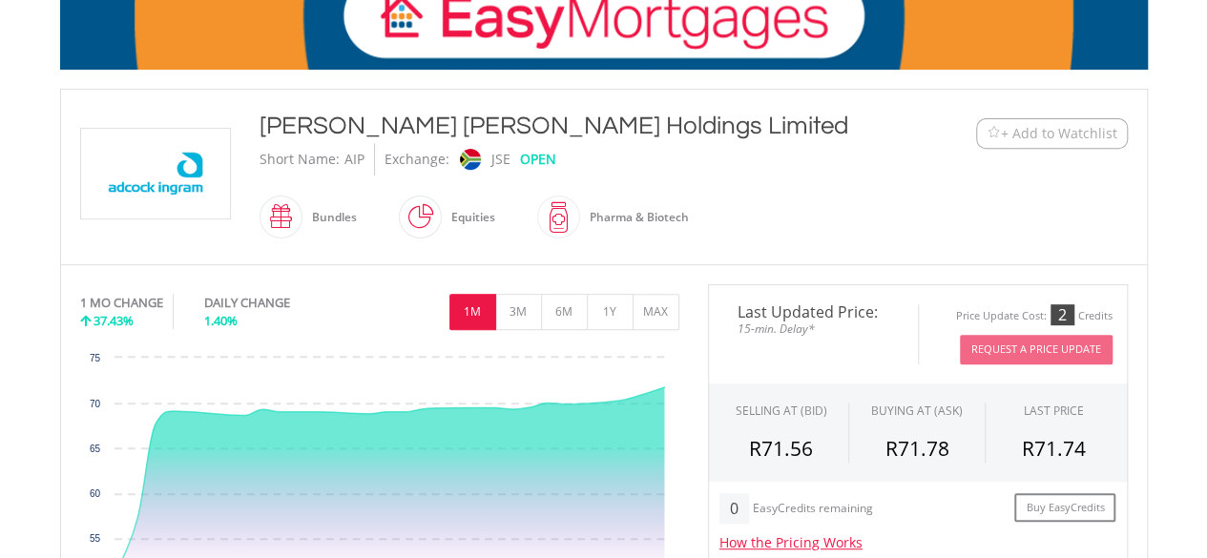
click at [1206, 181] on body "My Investments Invest Now New Listings Sell My Recurring Investments Pending Or…" at bounding box center [603, 477] width 1207 height 1611
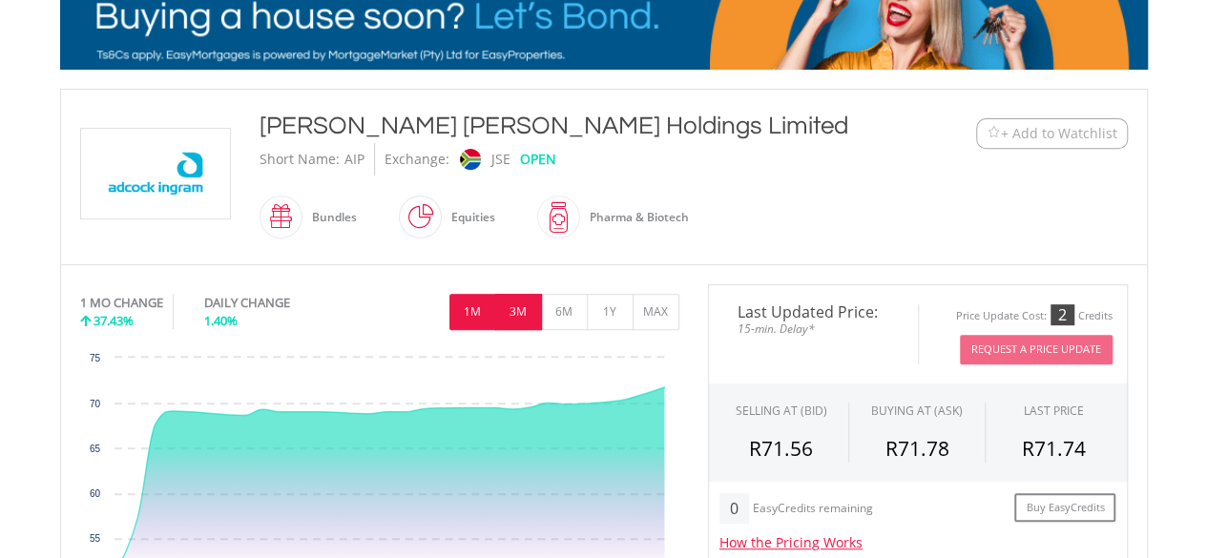
click at [528, 311] on button "3M" at bounding box center [518, 312] width 47 height 36
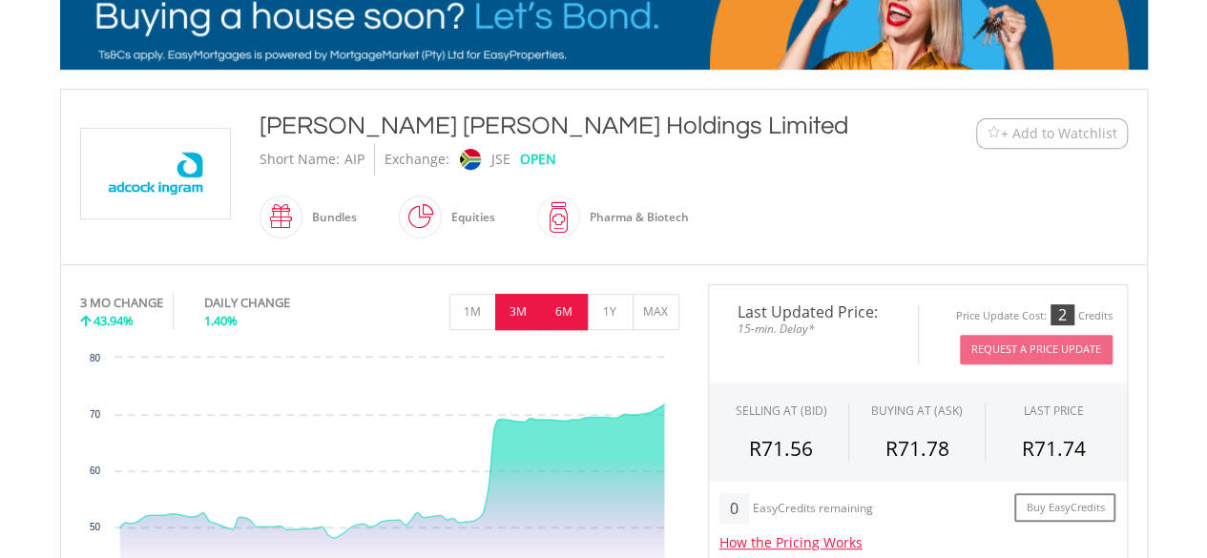
click at [552, 307] on button "6M" at bounding box center [564, 312] width 47 height 36
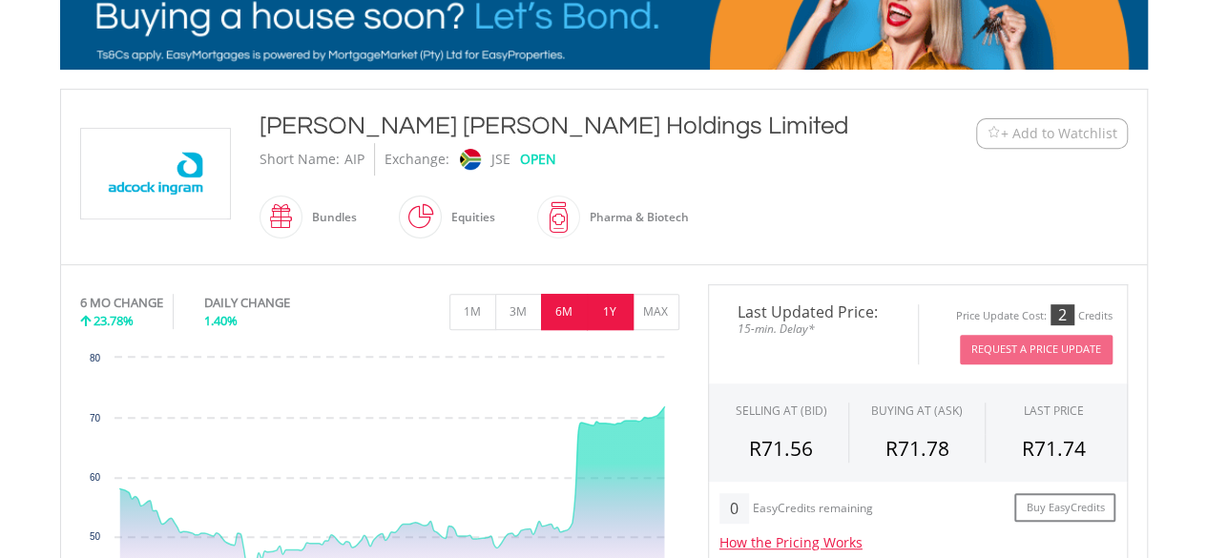
click at [601, 309] on button "1Y" at bounding box center [610, 312] width 47 height 36
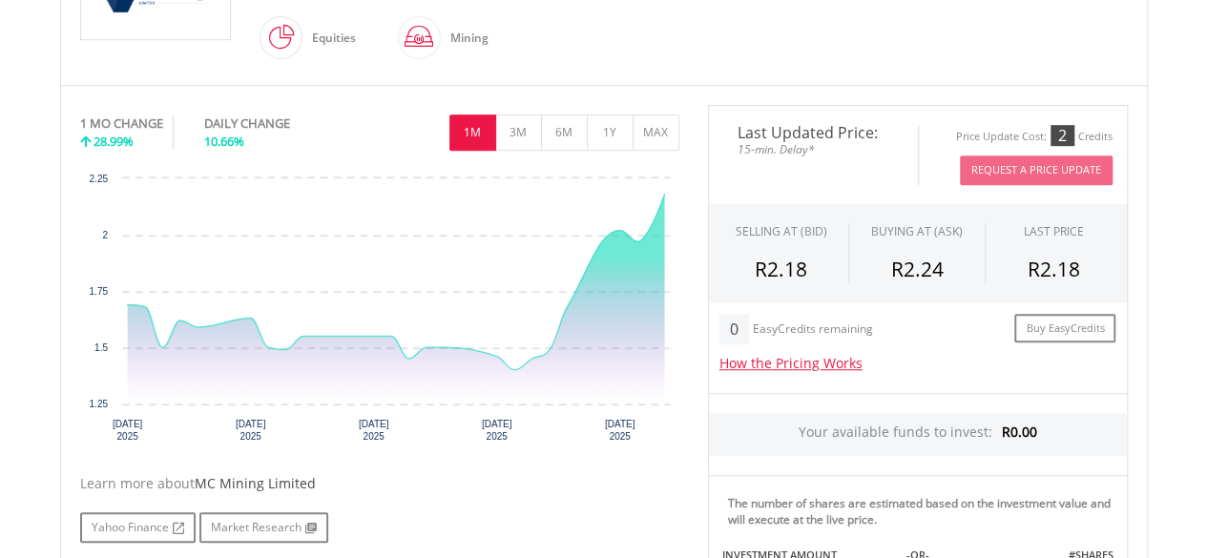
scroll to position [488, 0]
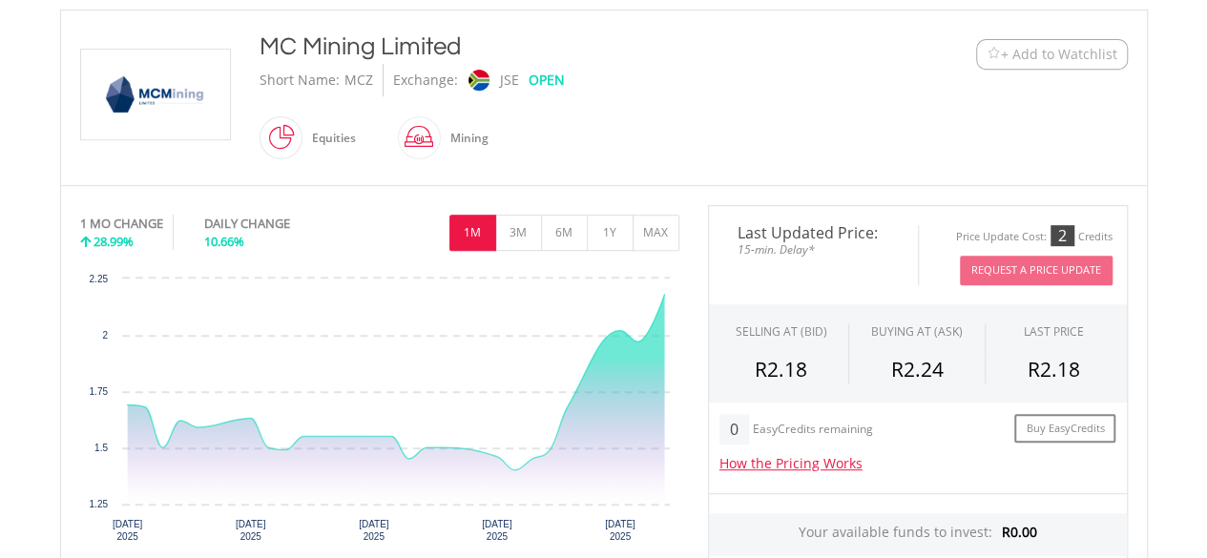
scroll to position [444, 0]
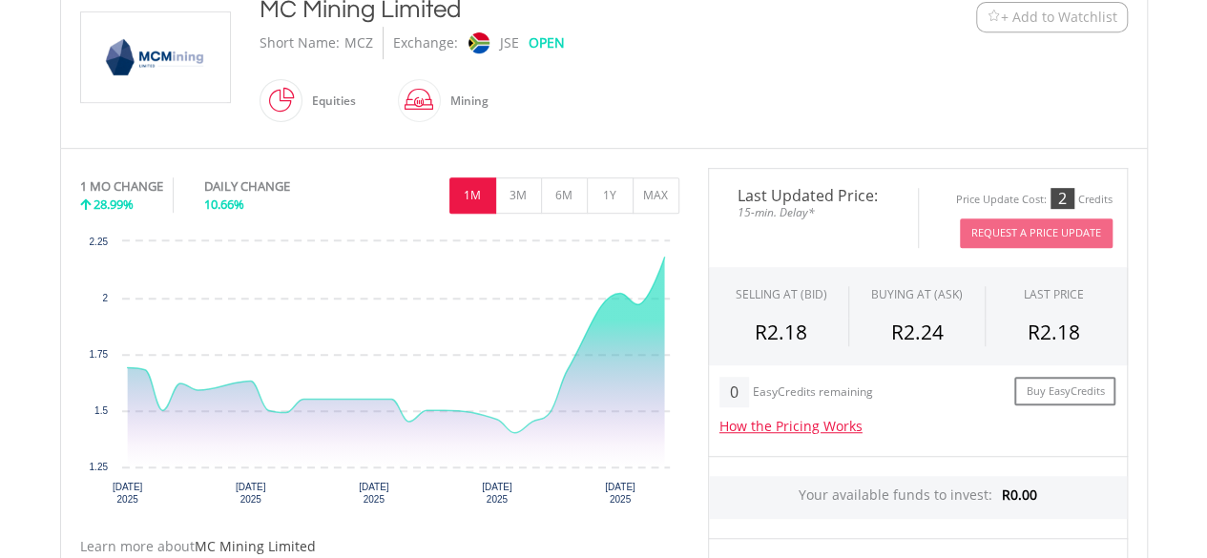
click at [202, 71] on img at bounding box center [155, 57] width 143 height 90
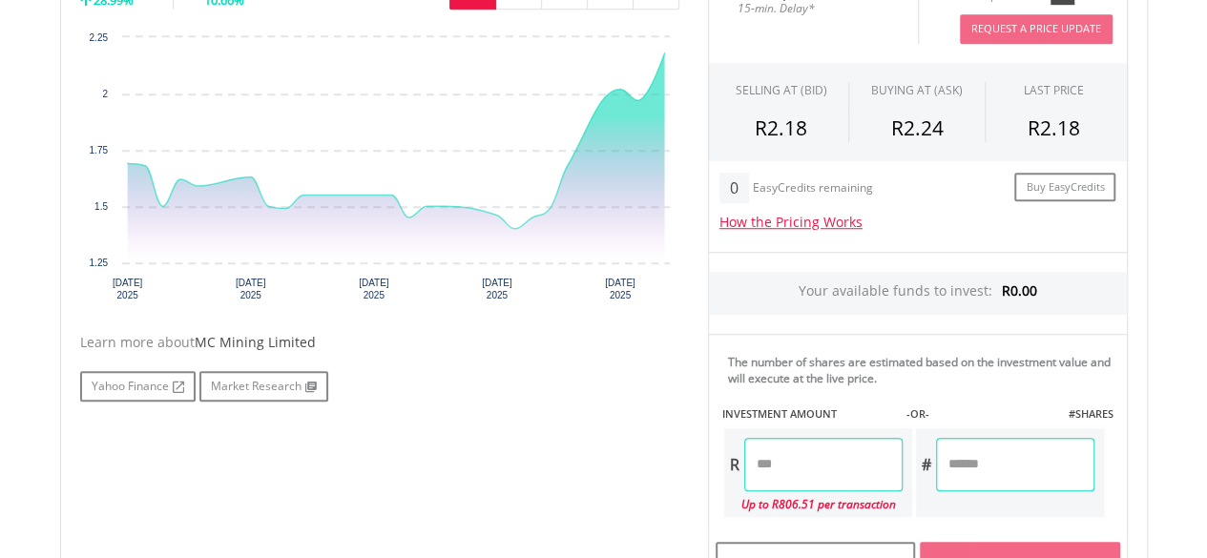
scroll to position [737, 0]
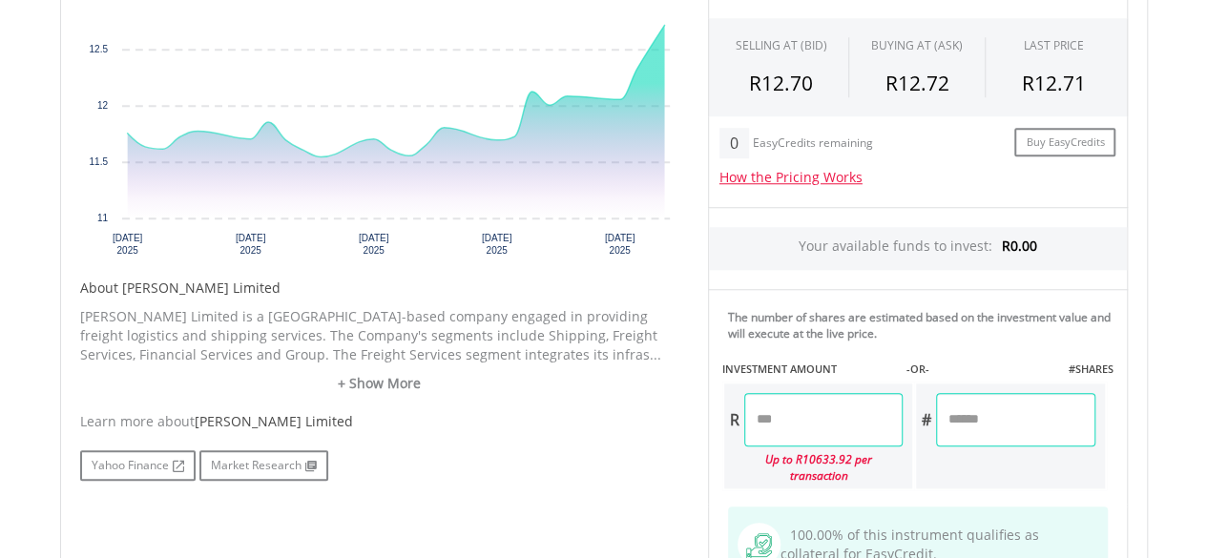
scroll to position [753, 0]
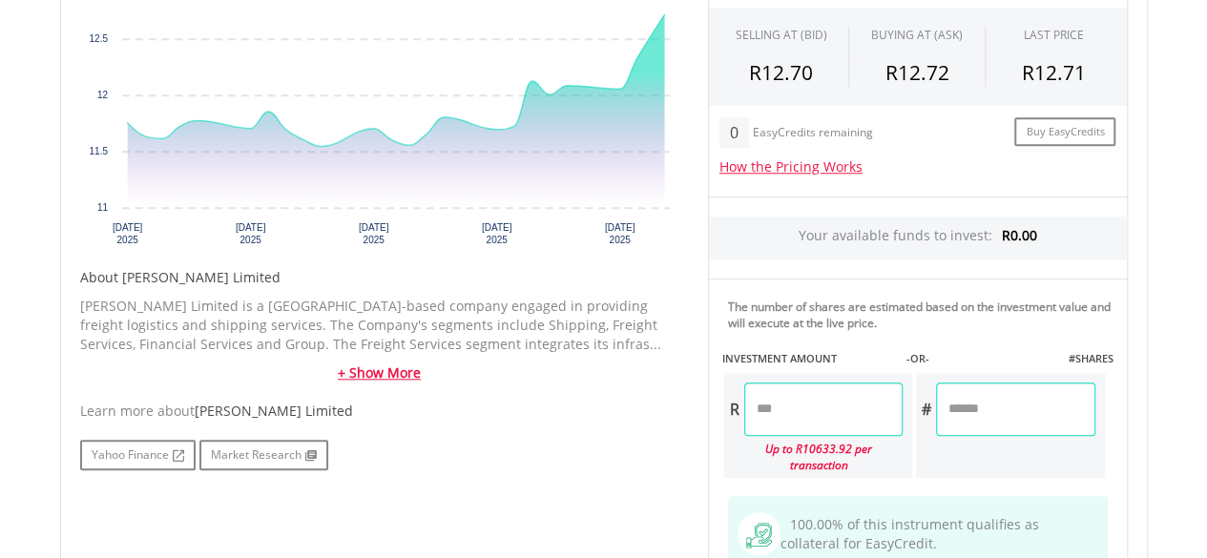
click at [355, 374] on link "+ Show More" at bounding box center [379, 372] width 599 height 19
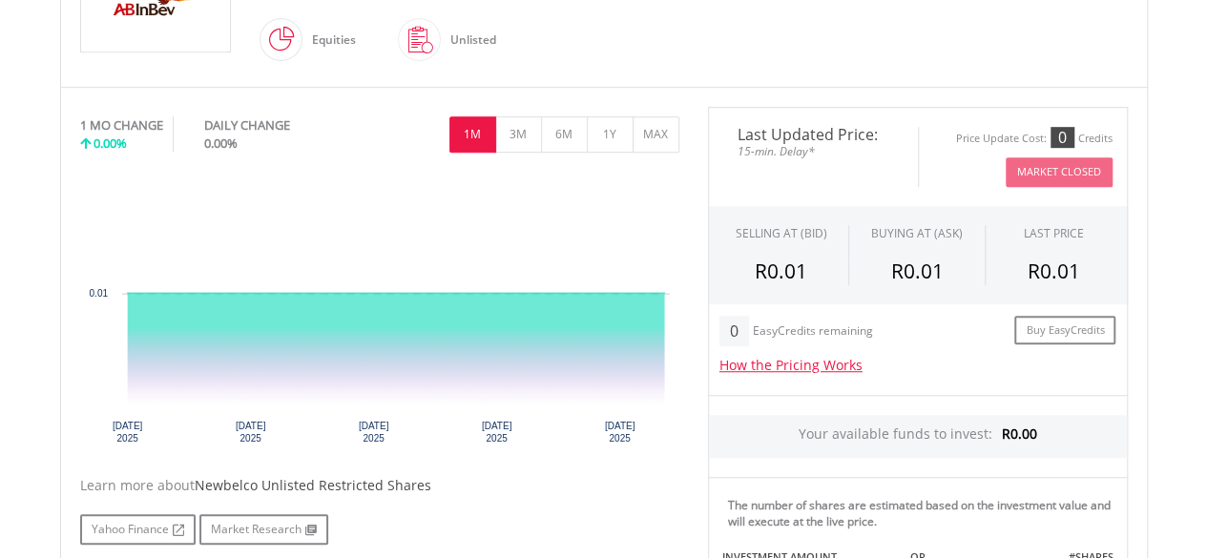
scroll to position [521, 0]
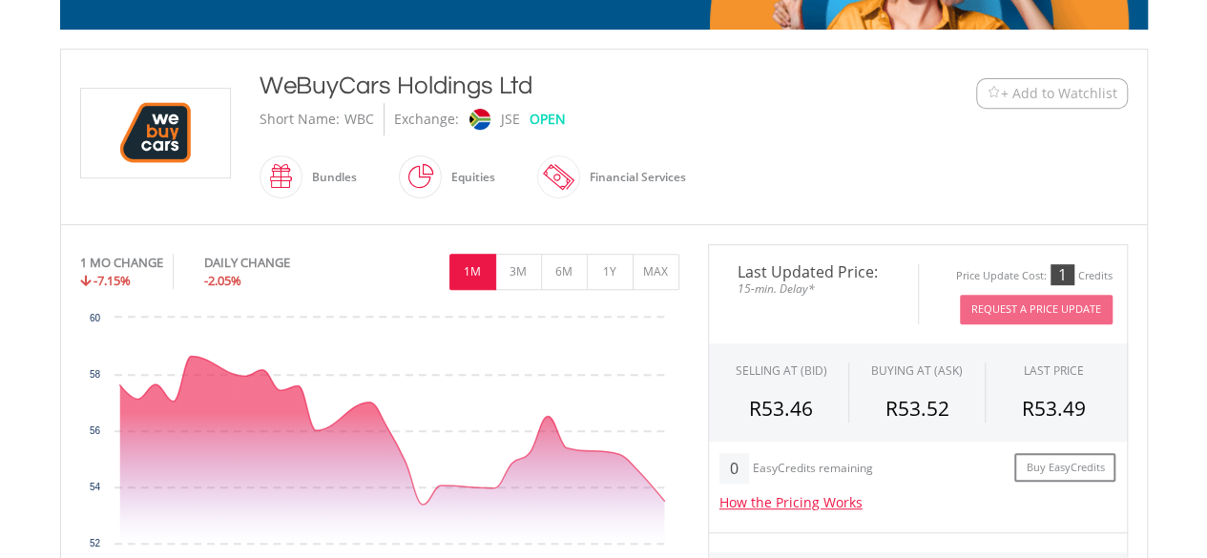
scroll to position [432, 0]
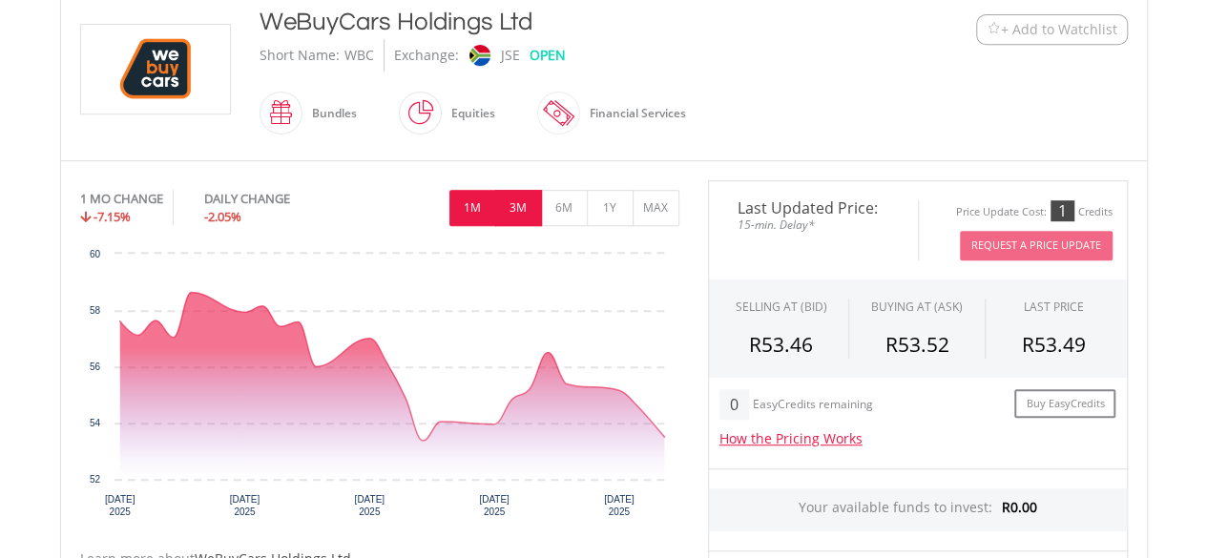
click at [520, 213] on button "3M" at bounding box center [518, 208] width 47 height 36
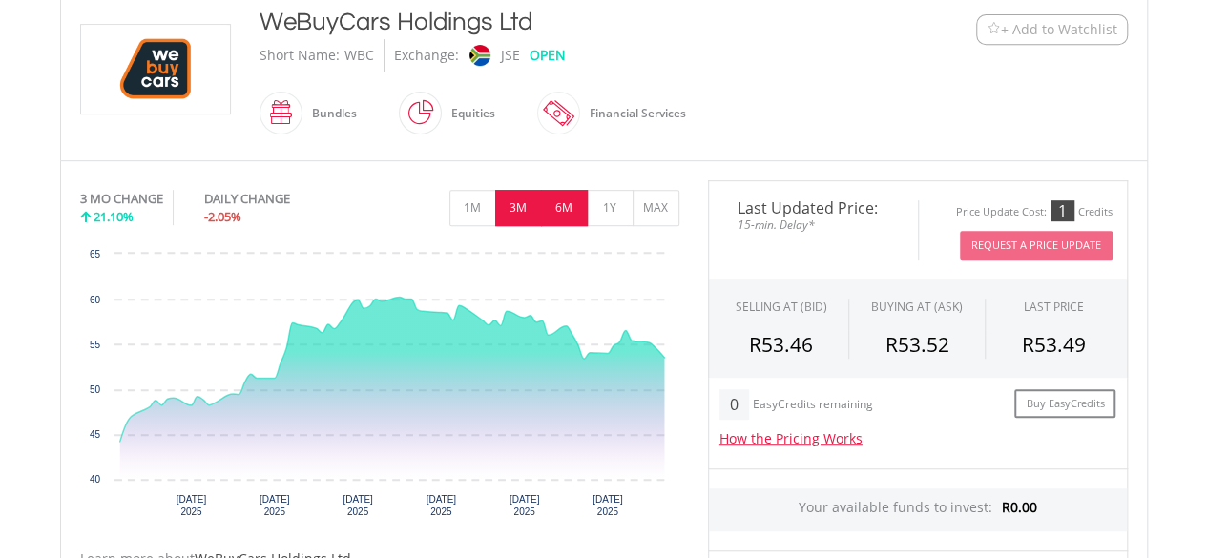
click at [561, 201] on button "6M" at bounding box center [564, 208] width 47 height 36
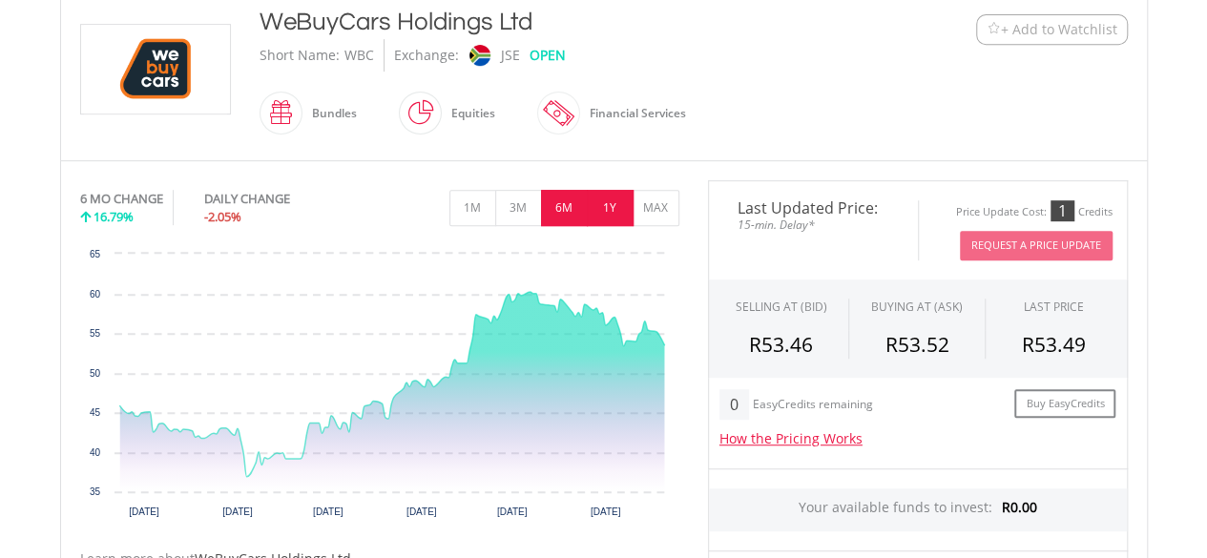
click at [610, 209] on button "1Y" at bounding box center [610, 208] width 47 height 36
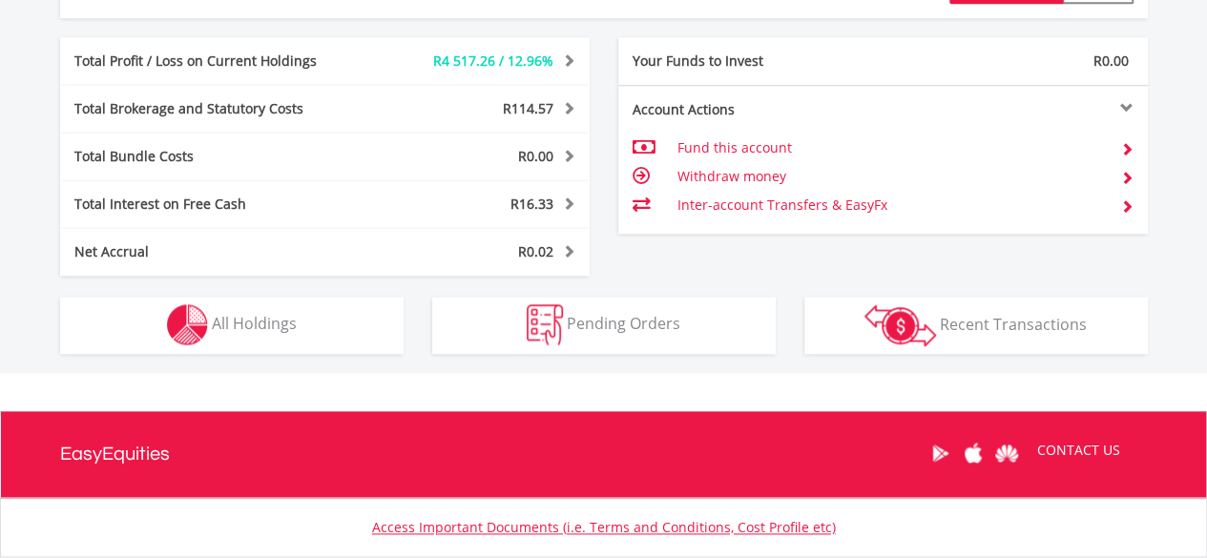
scroll to position [1043, 0]
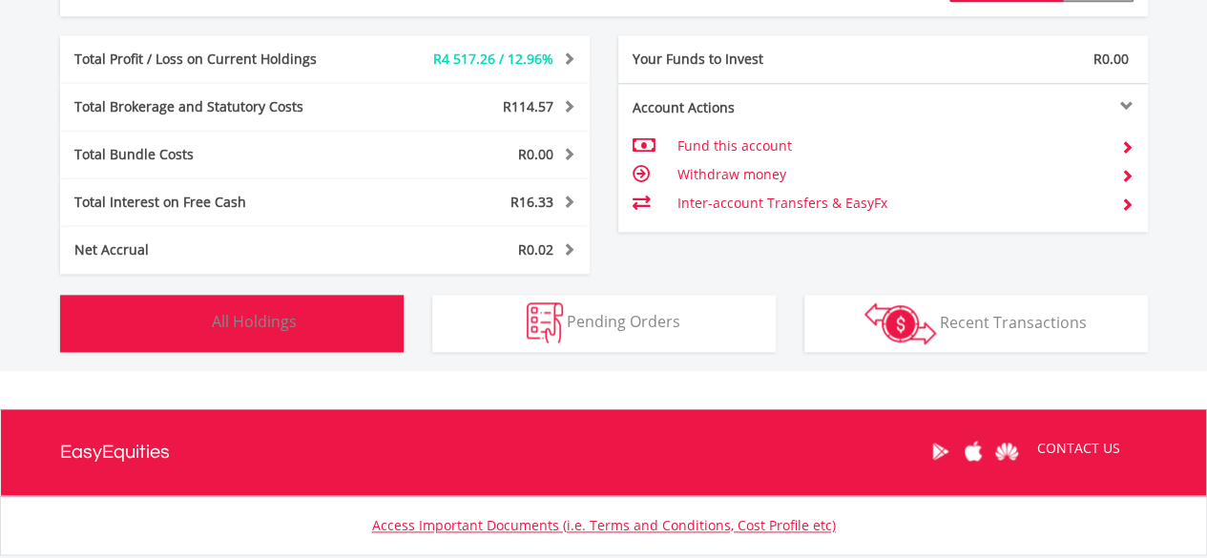
click at [320, 330] on button "Holdings All Holdings" at bounding box center [231, 323] width 343 height 57
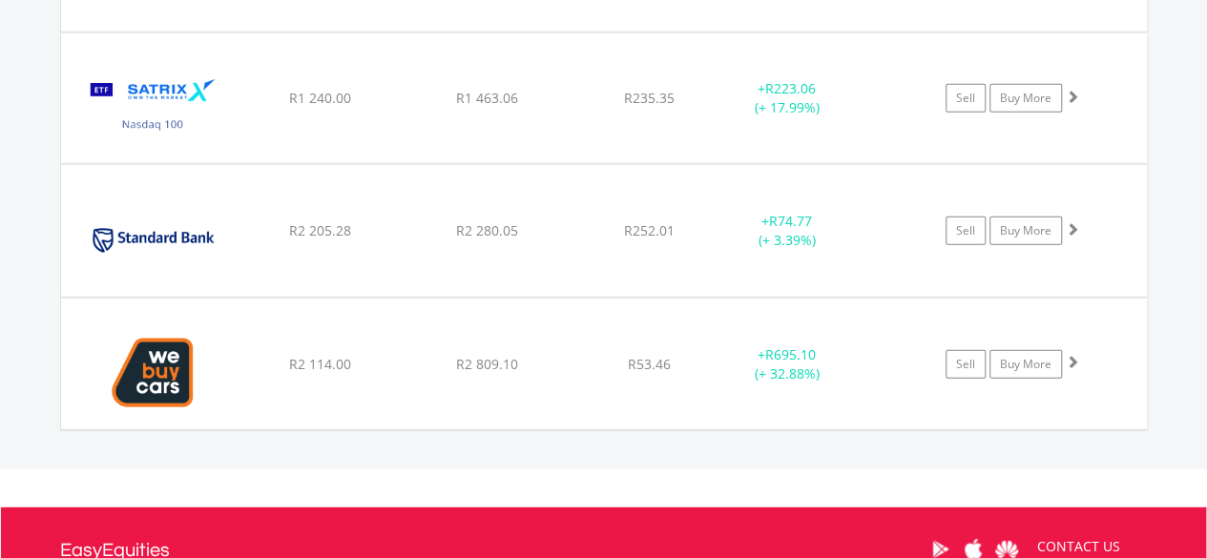
scroll to position [2341, 0]
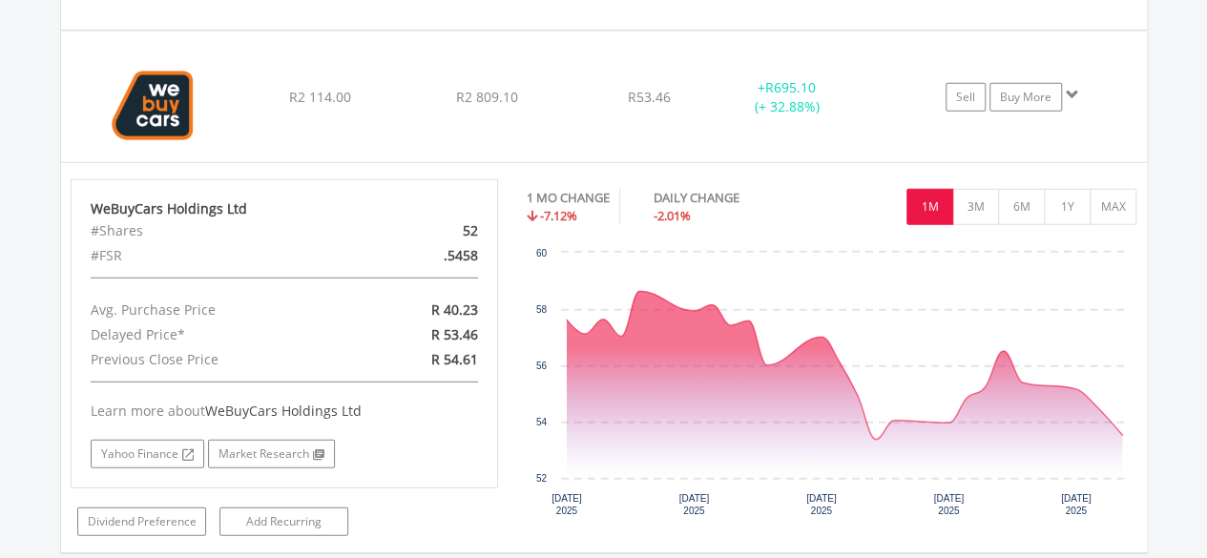
scroll to position [2606, 0]
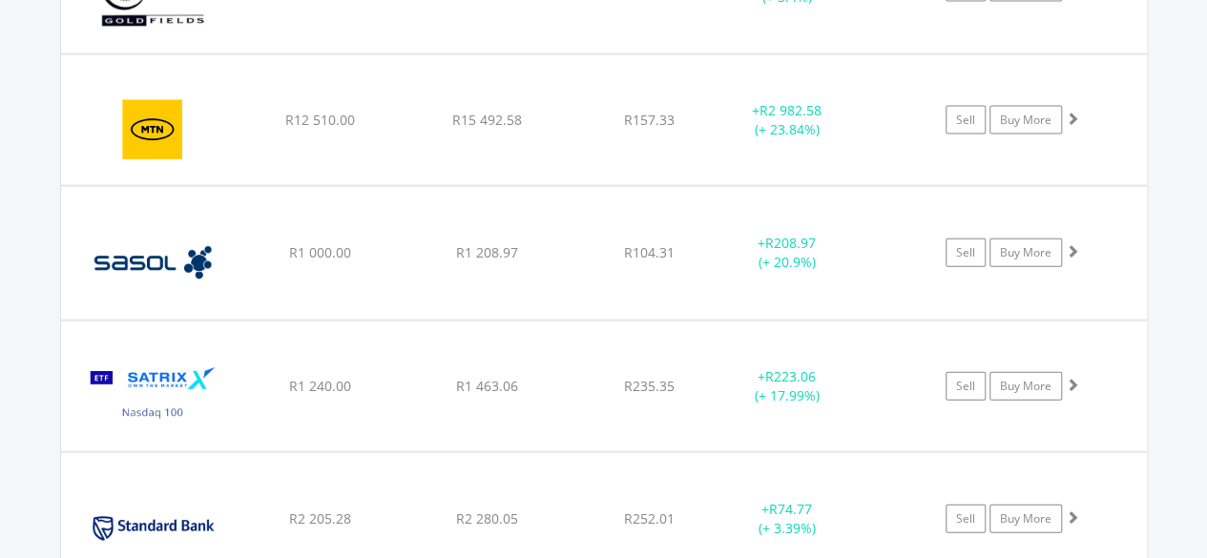
scroll to position [2021, 0]
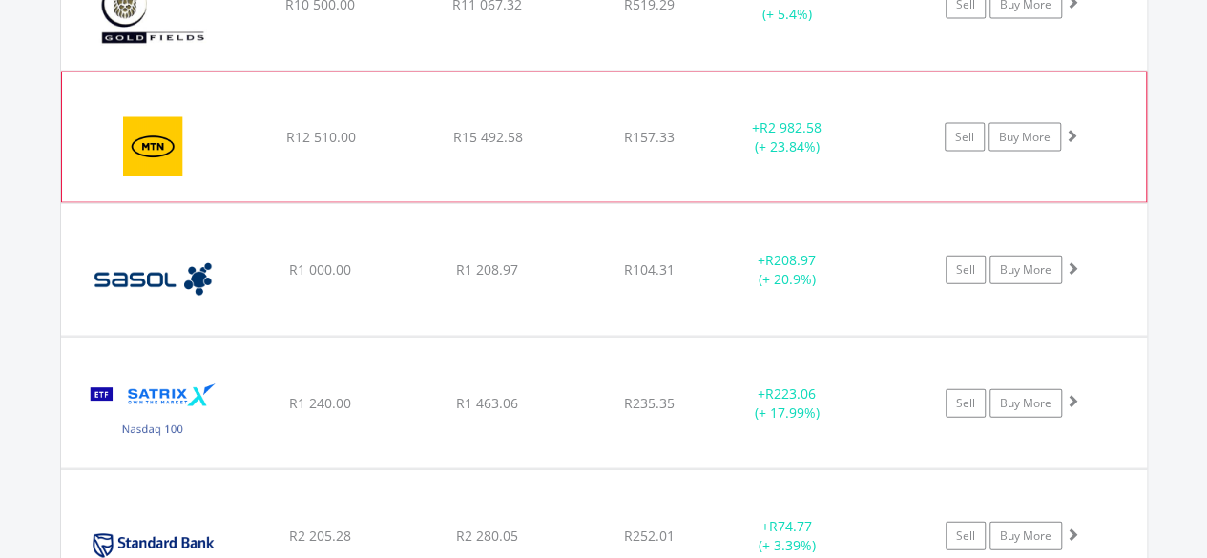
click at [871, 24] on div "+ R2 982.58 (+ 23.84%)" at bounding box center [811, 5] width 192 height 38
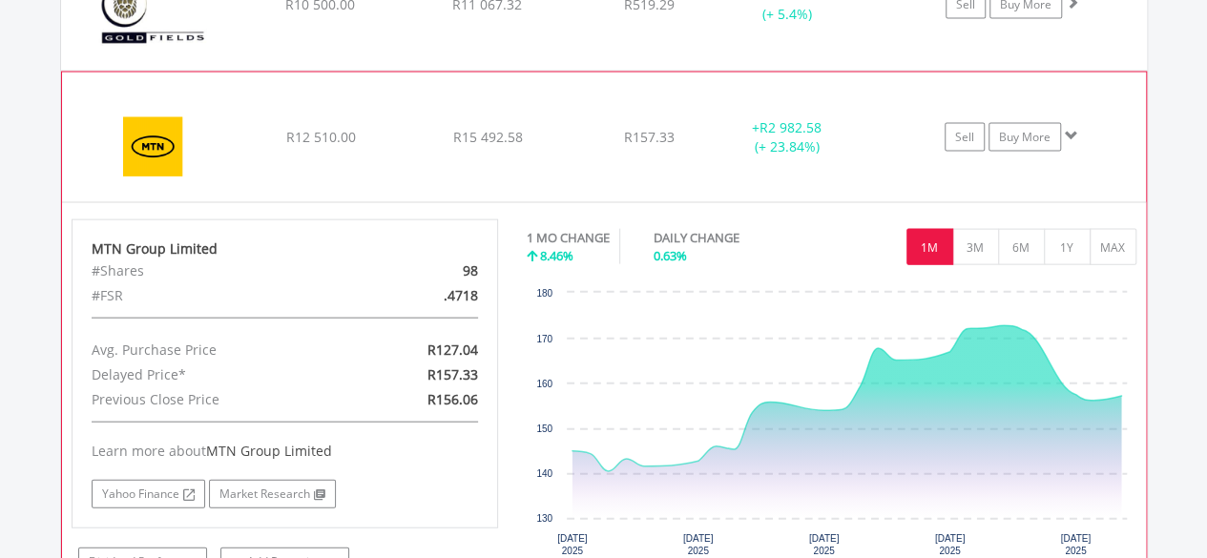
click at [889, 24] on div "+ R2 982.58 (+ 23.84%)" at bounding box center [811, 5] width 192 height 38
